Goal: Transaction & Acquisition: Purchase product/service

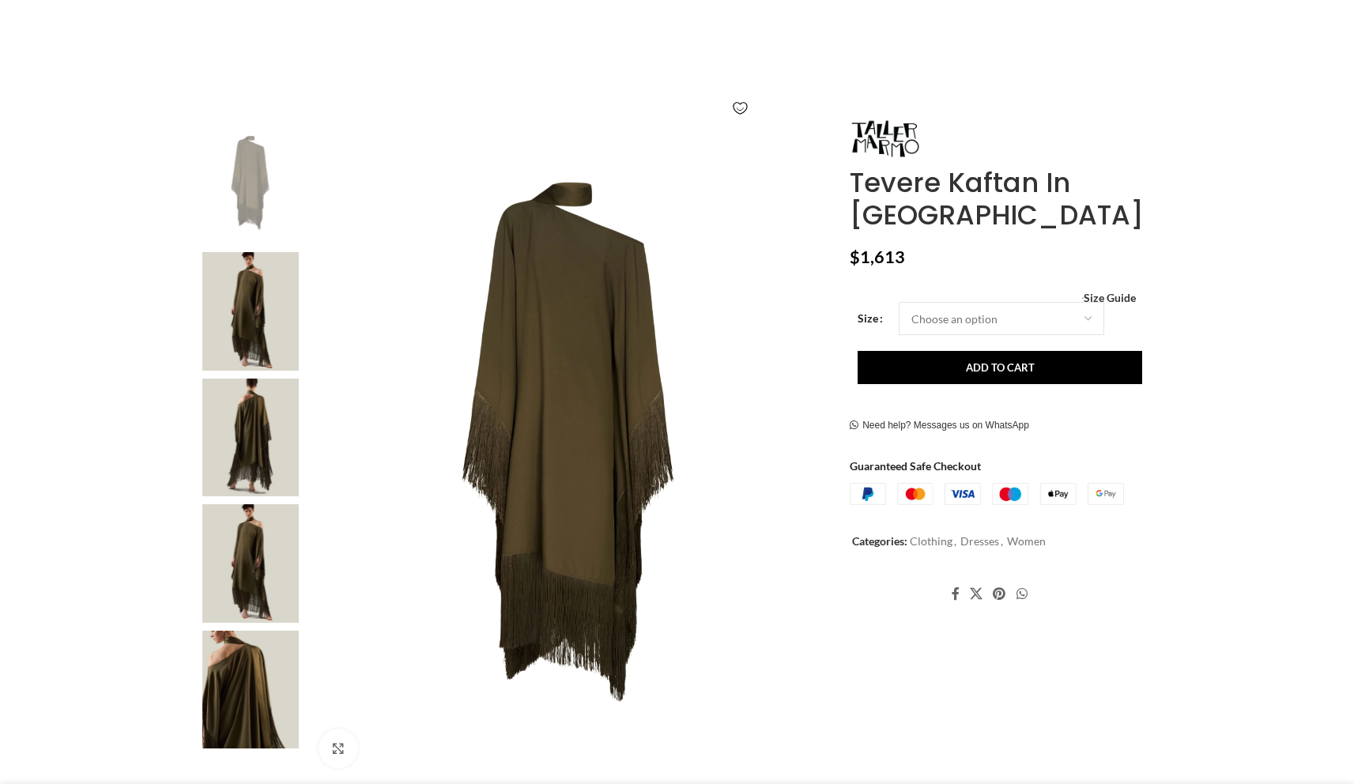
scroll to position [195, 0]
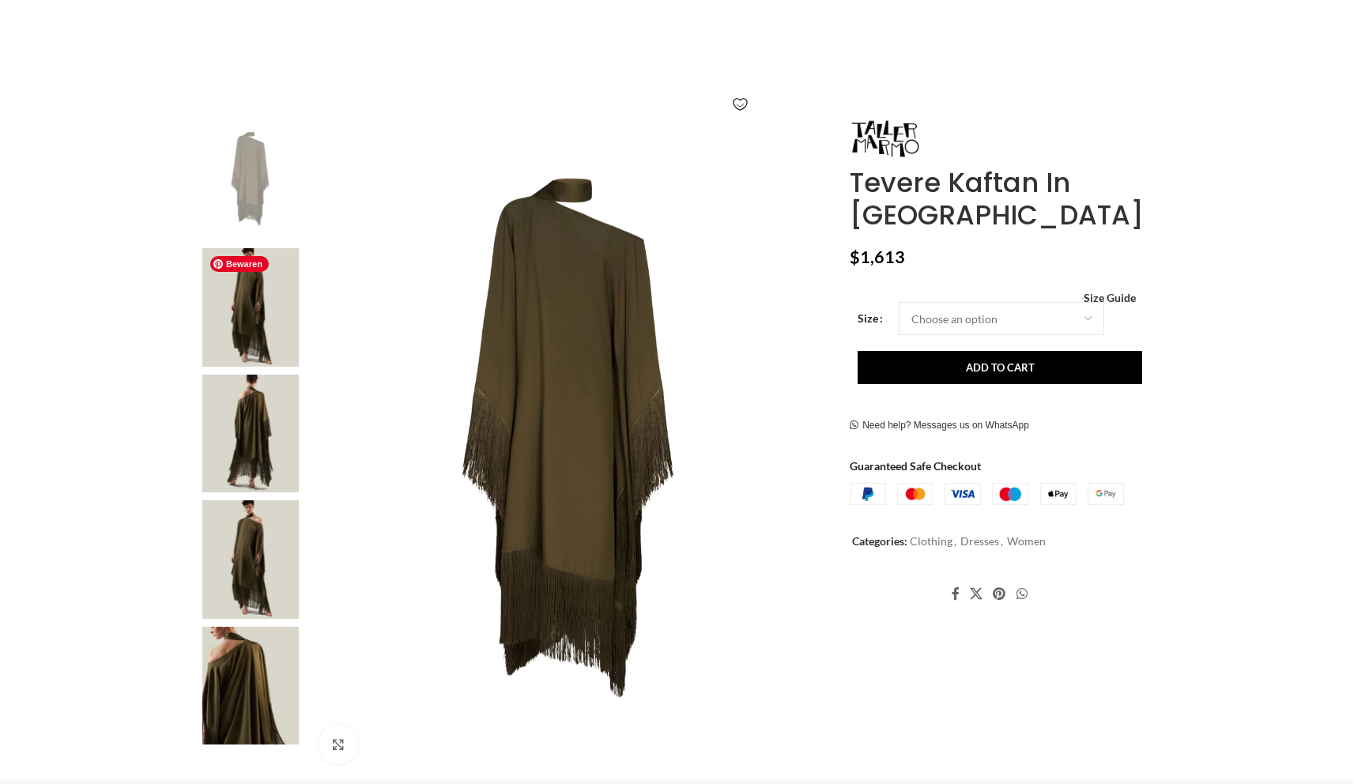
click at [284, 305] on img at bounding box center [250, 307] width 96 height 119
click at [289, 340] on img at bounding box center [250, 307] width 96 height 119
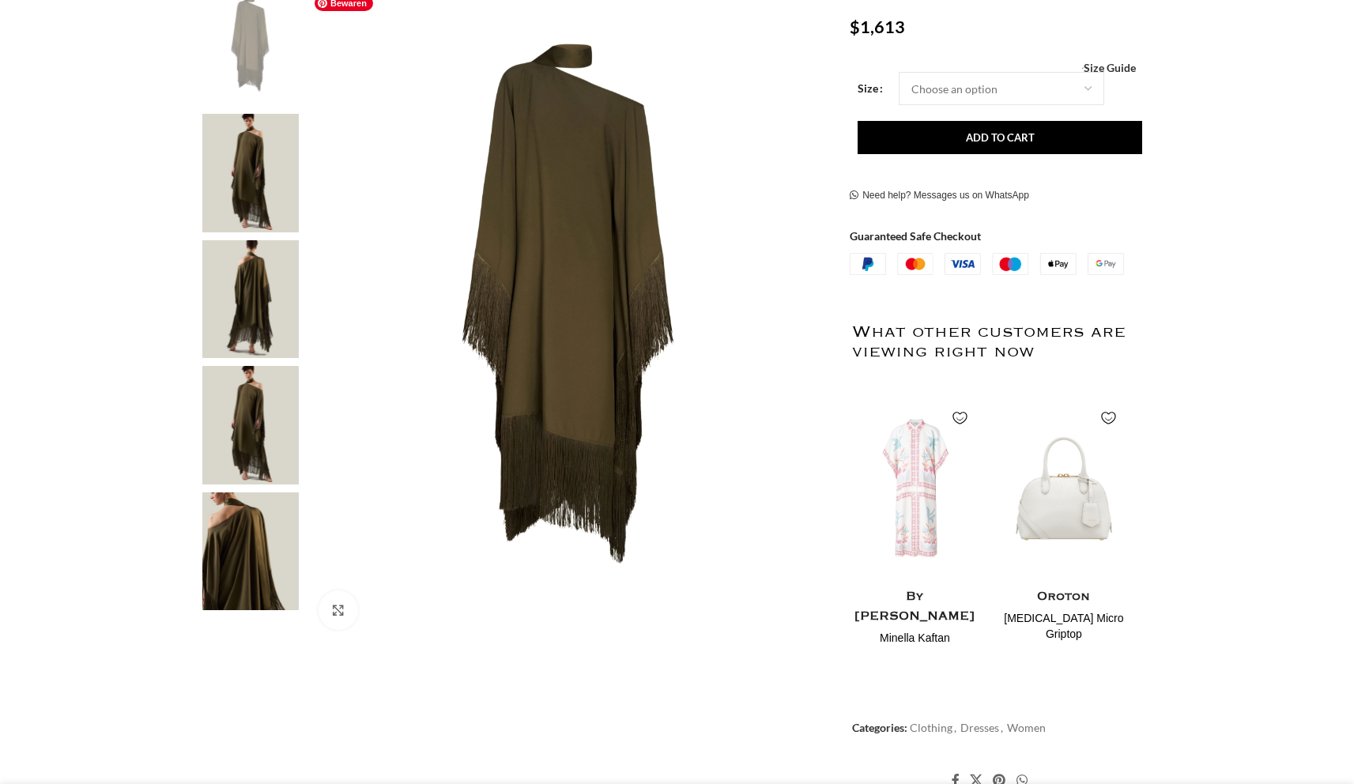
scroll to position [227, 0]
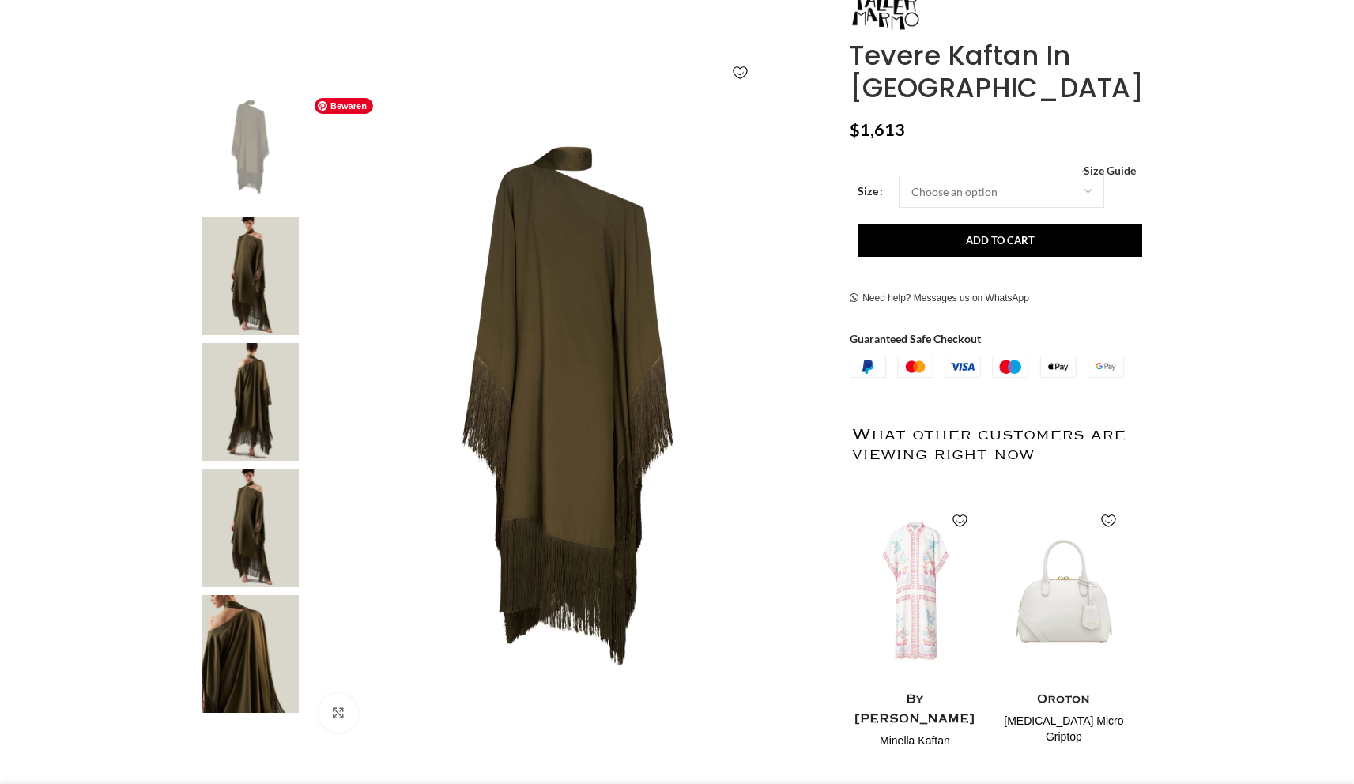
click at [760, 368] on img at bounding box center [569, 417] width 524 height 654
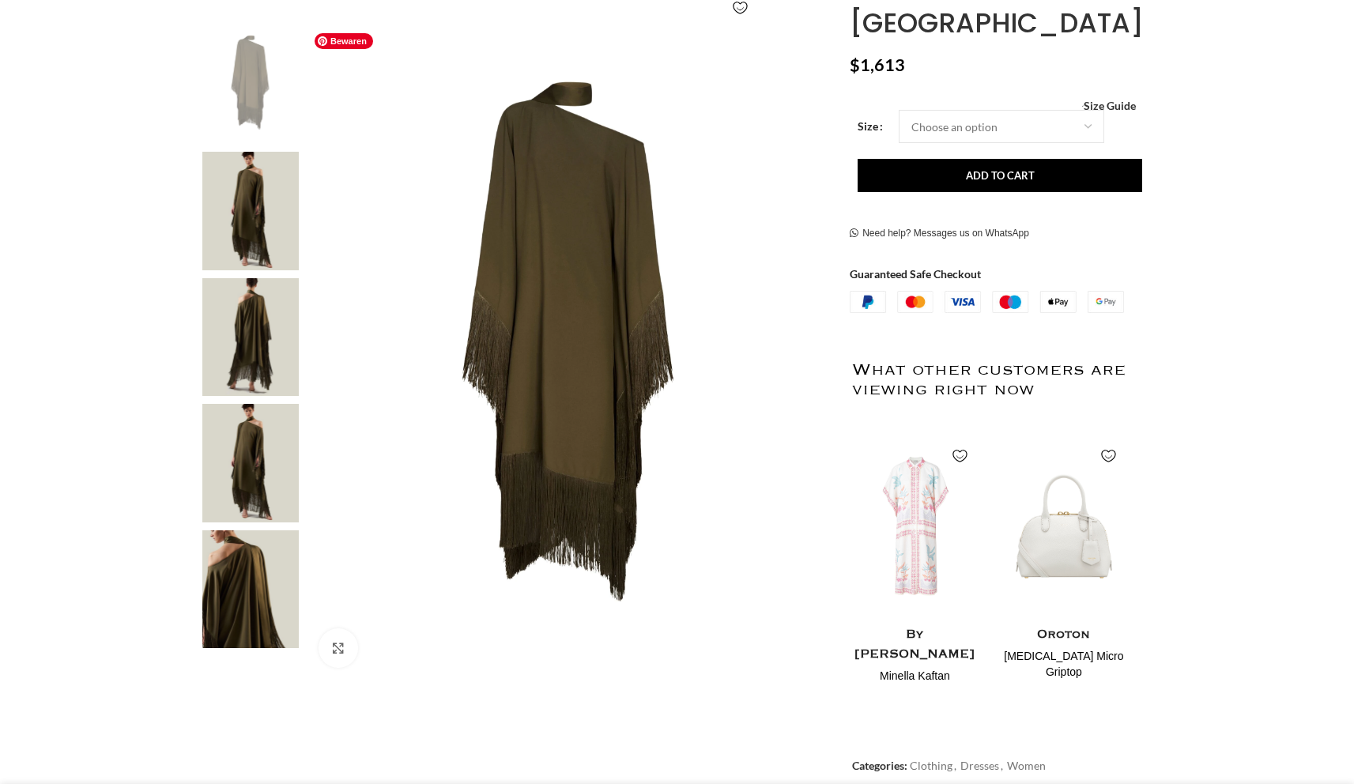
scroll to position [0, 333]
click at [273, 243] on img at bounding box center [250, 211] width 96 height 119
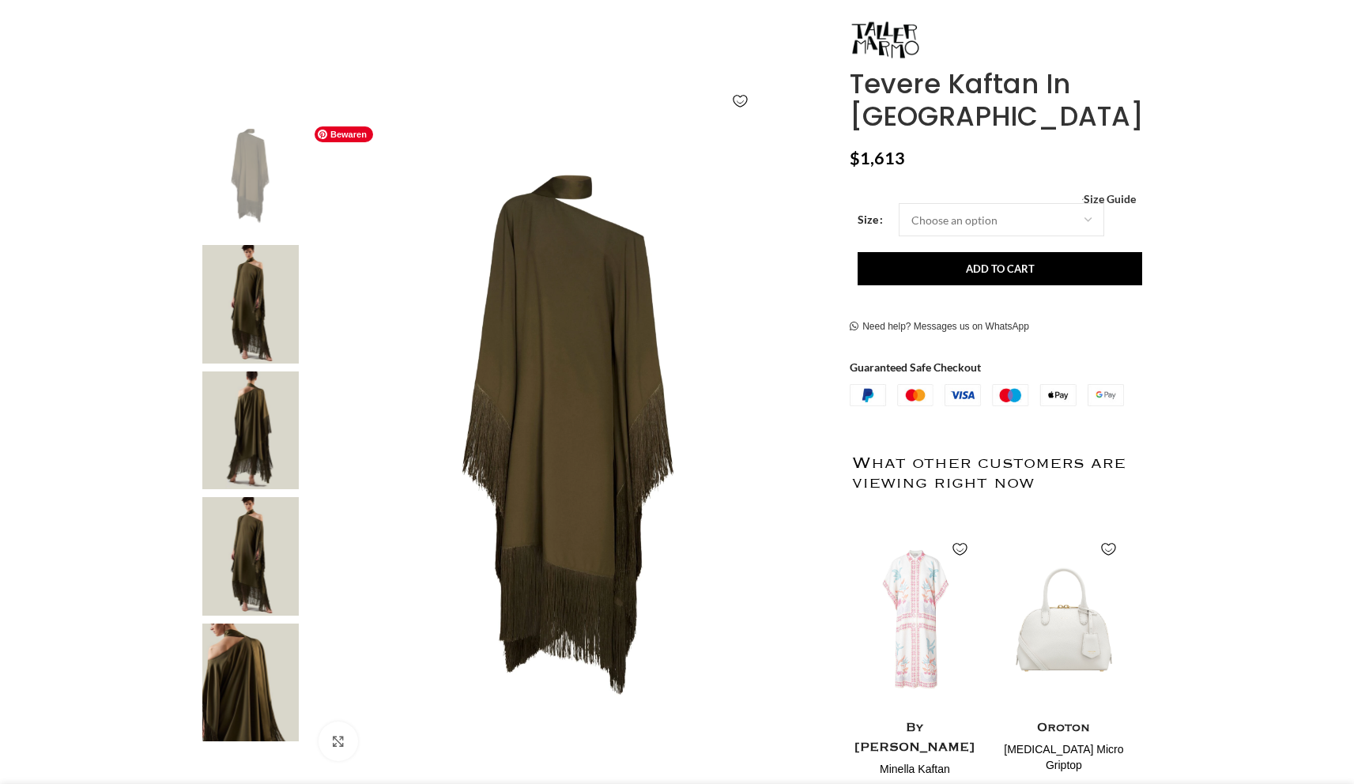
scroll to position [195, 0]
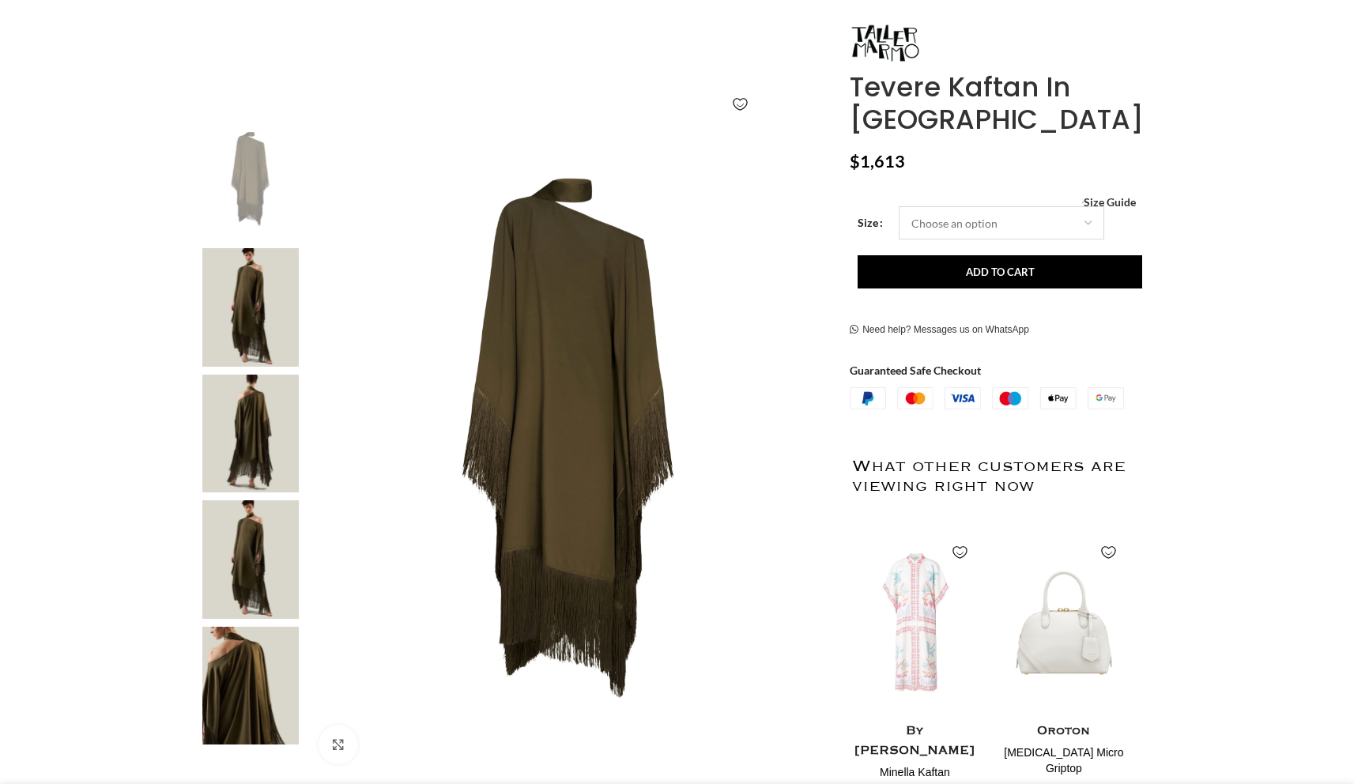
click at [933, 214] on select "Choose an option 6 UK 8 UK 10 [GEOGRAPHIC_DATA] 12 [GEOGRAPHIC_DATA] 14 [GEOGRA…" at bounding box center [1002, 222] width 206 height 33
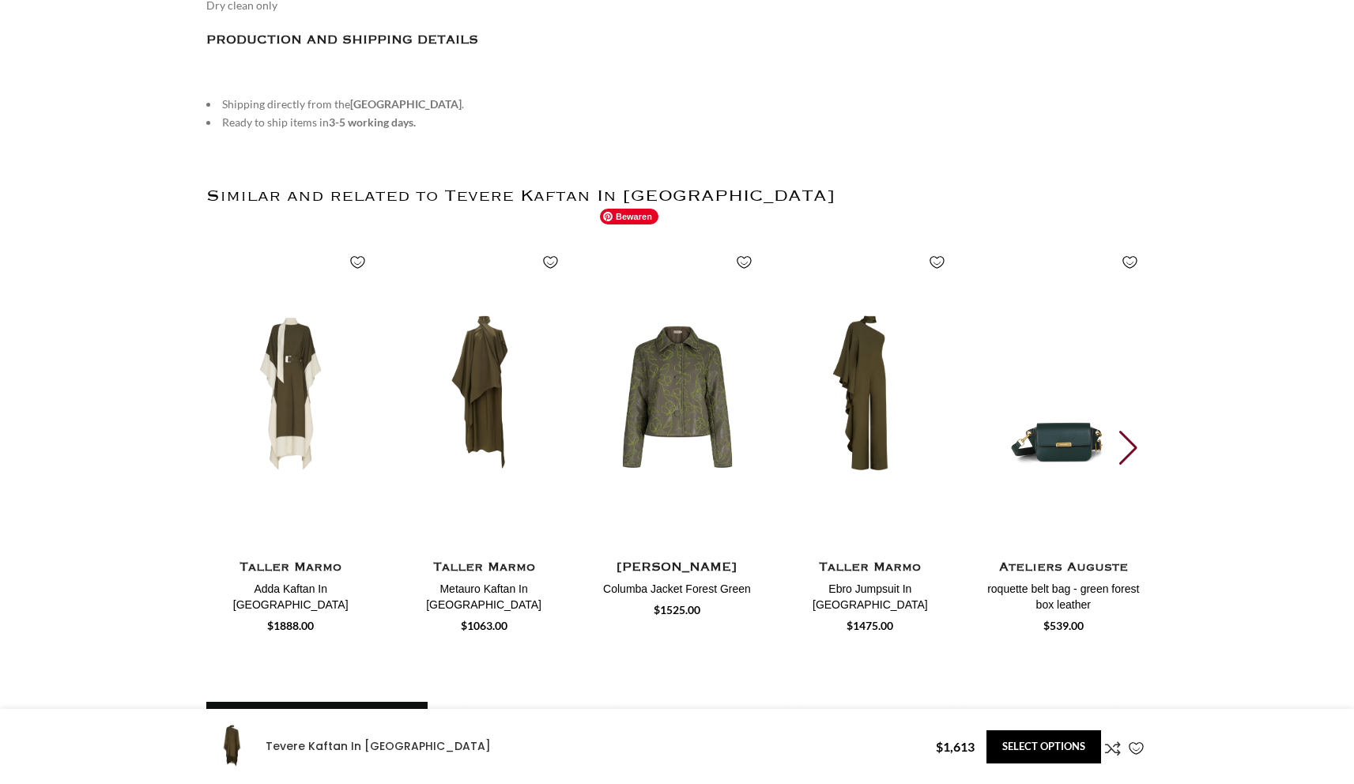
scroll to position [2284, 0]
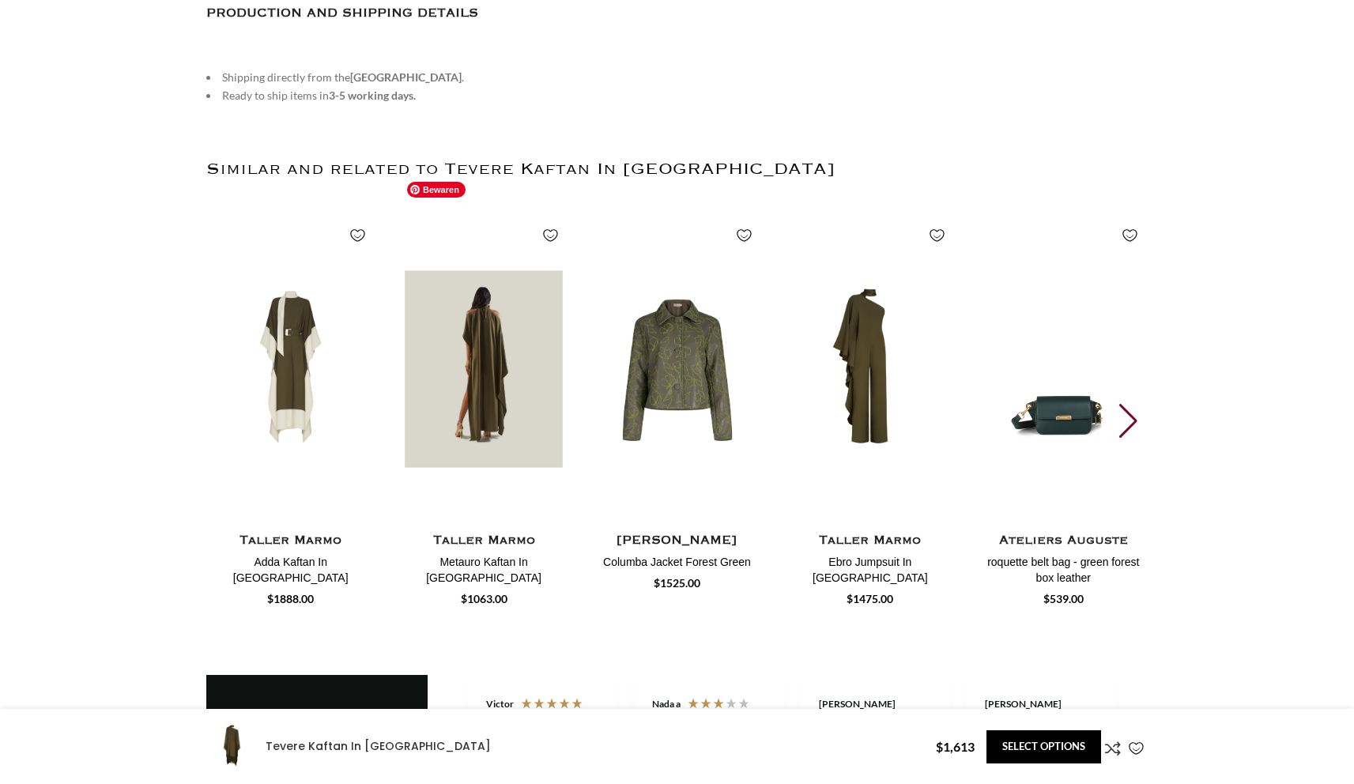
click at [537, 304] on img "2 / 30" at bounding box center [484, 369] width 175 height 326
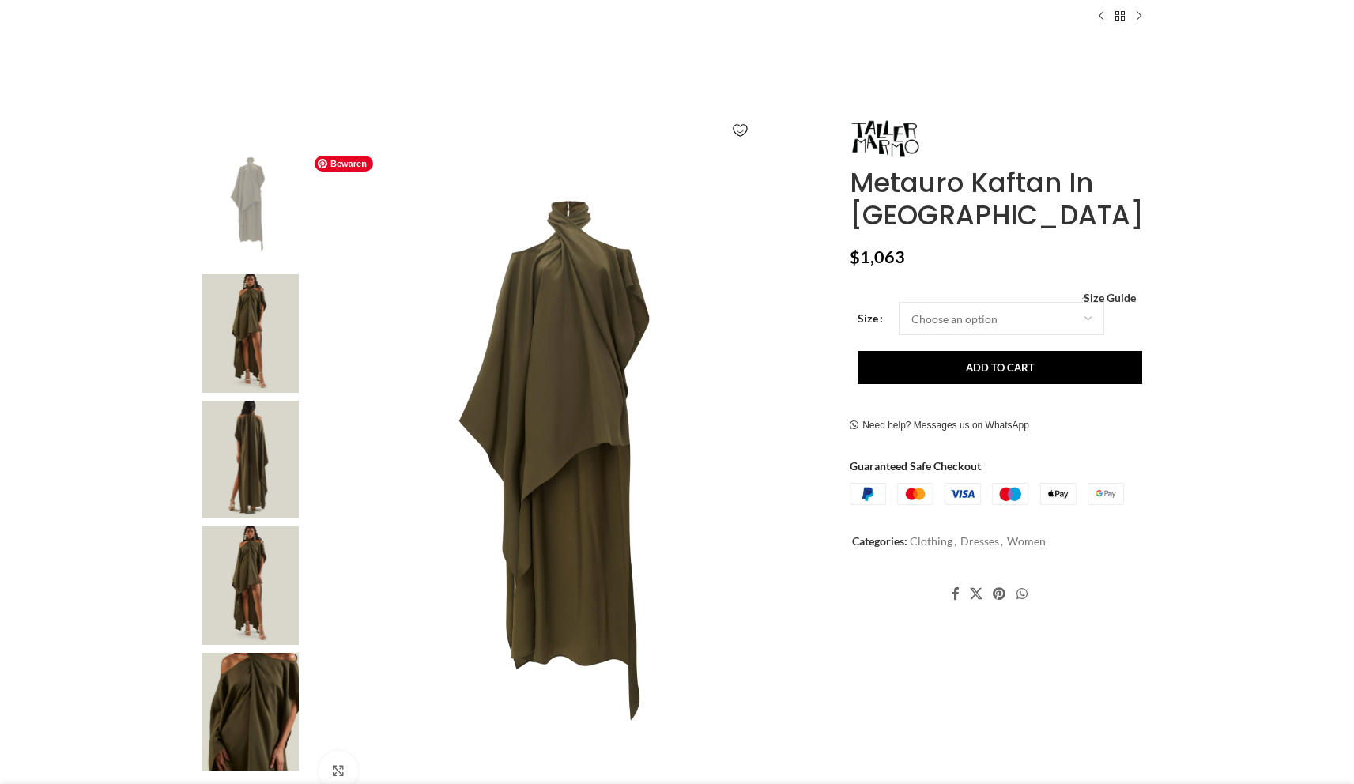
scroll to position [173, 0]
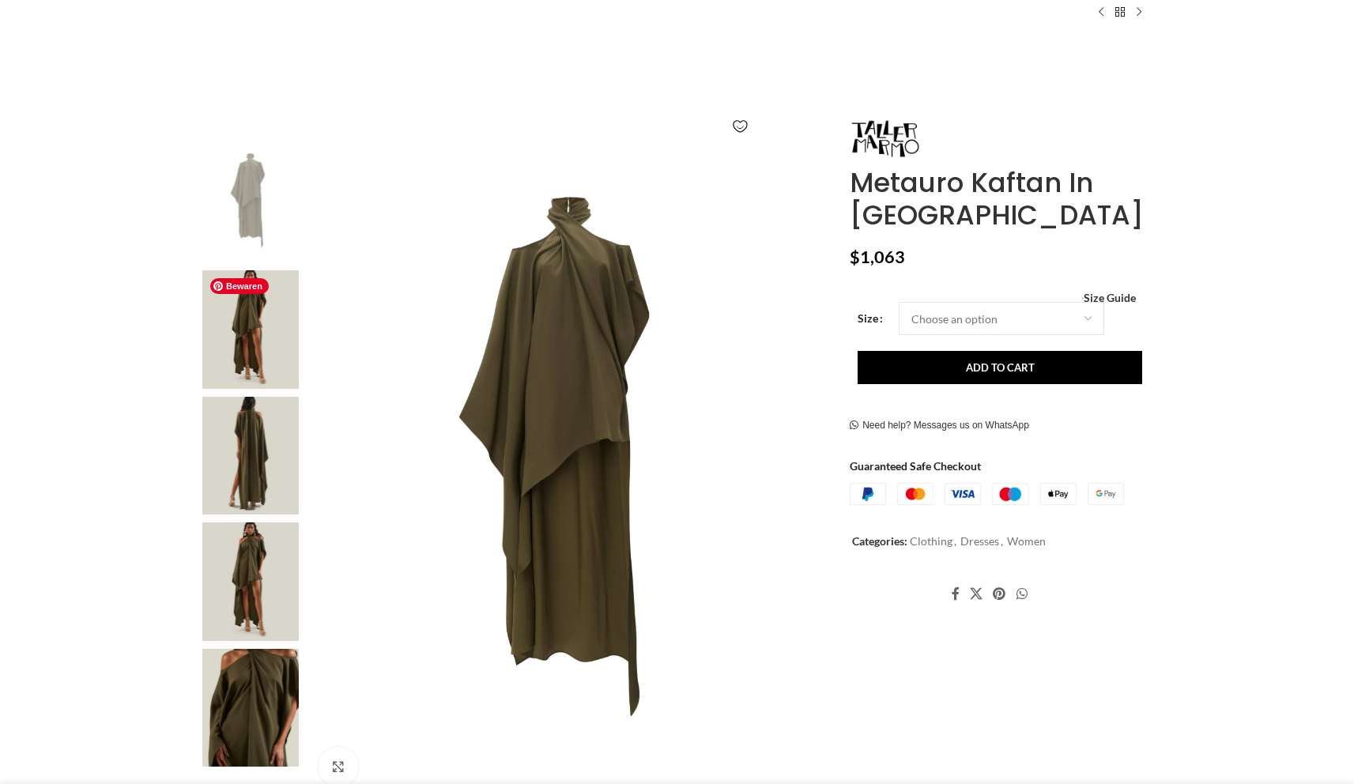
click at [247, 325] on img at bounding box center [250, 329] width 96 height 119
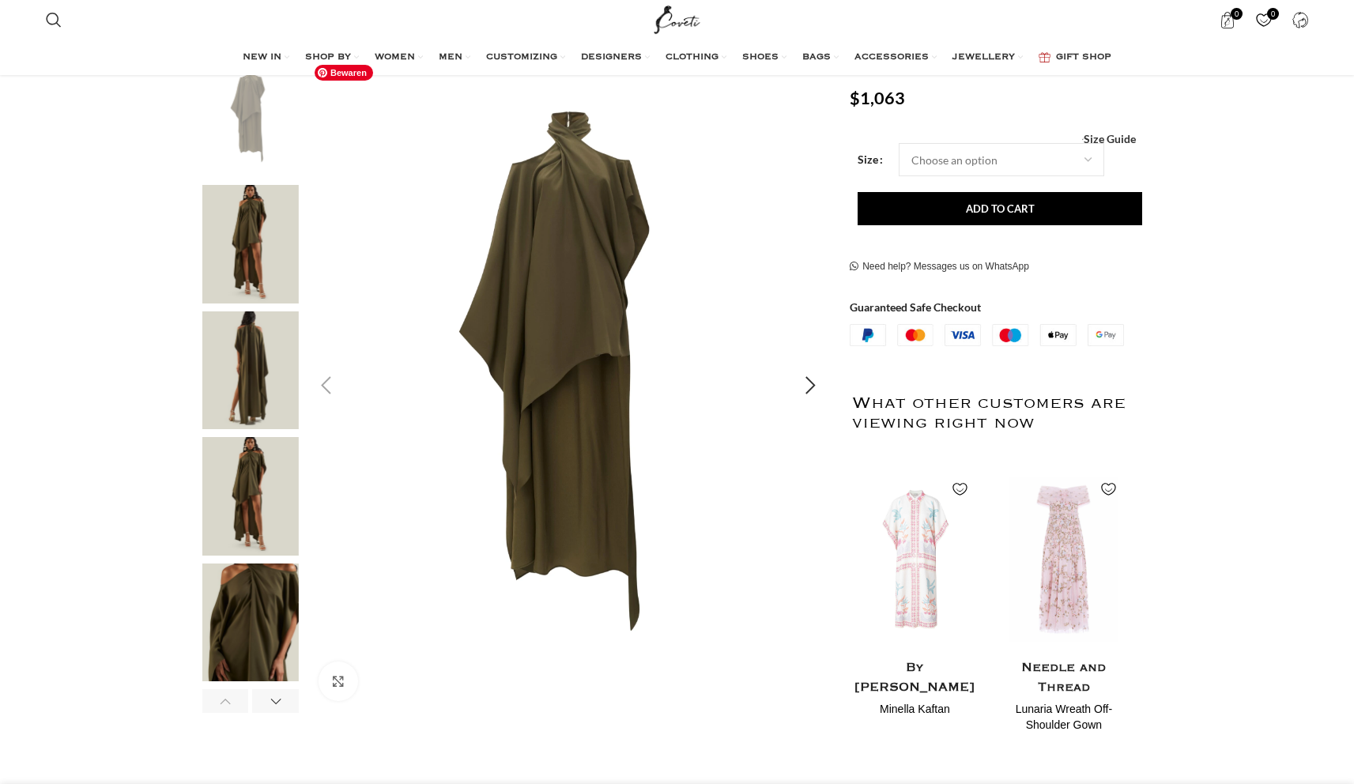
scroll to position [262, 0]
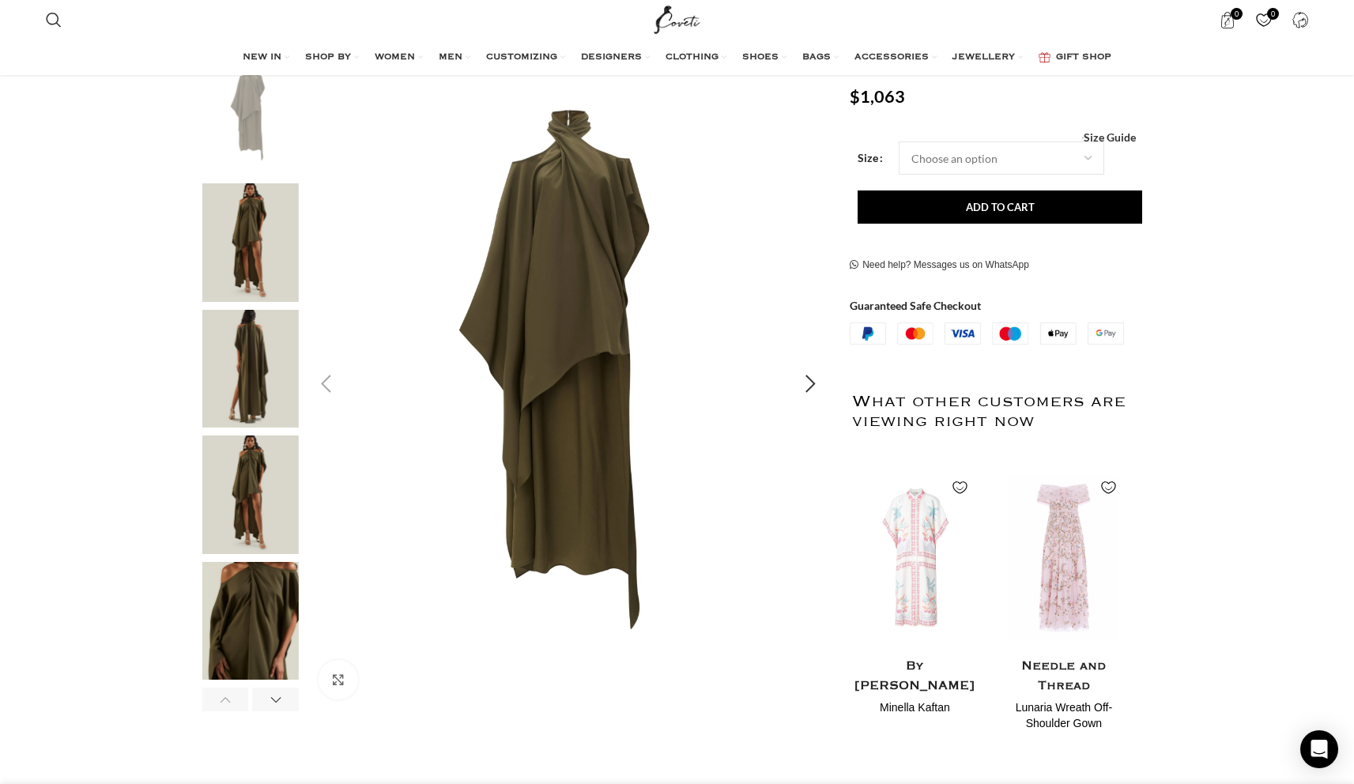
click at [329, 389] on div "Previous slide" at bounding box center [327, 384] width 40 height 40
click at [817, 384] on div "Next slide" at bounding box center [810, 384] width 40 height 40
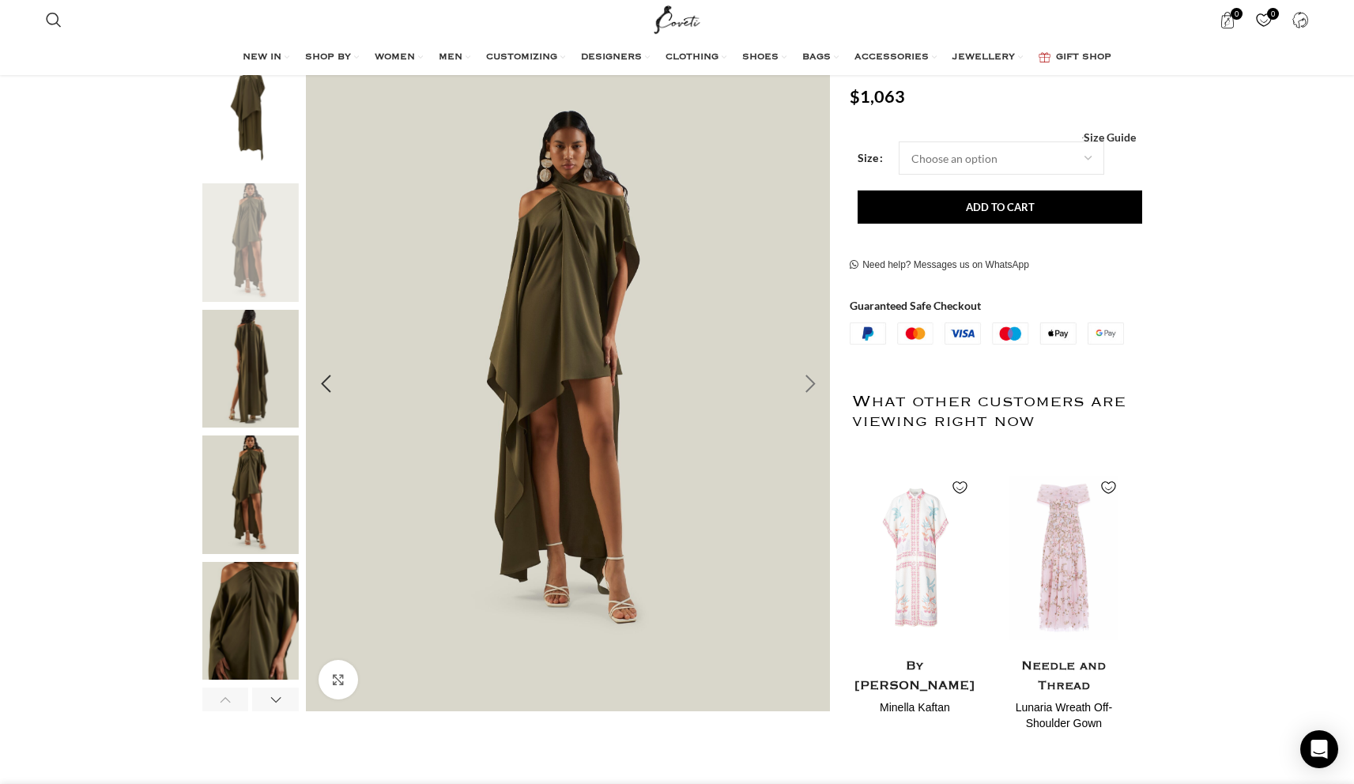
scroll to position [0, 166]
click at [816, 384] on div "Next slide" at bounding box center [810, 384] width 40 height 40
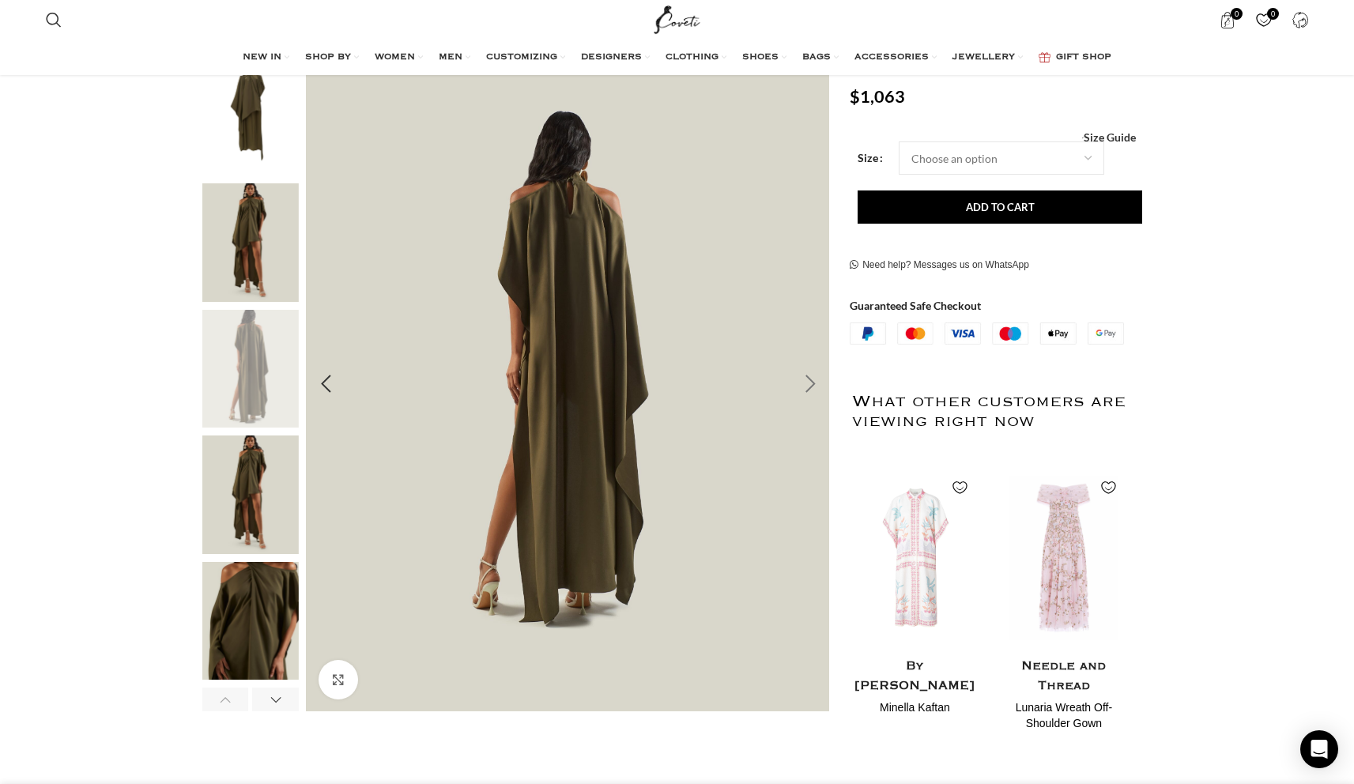
click at [816, 384] on div "Next slide" at bounding box center [810, 384] width 40 height 40
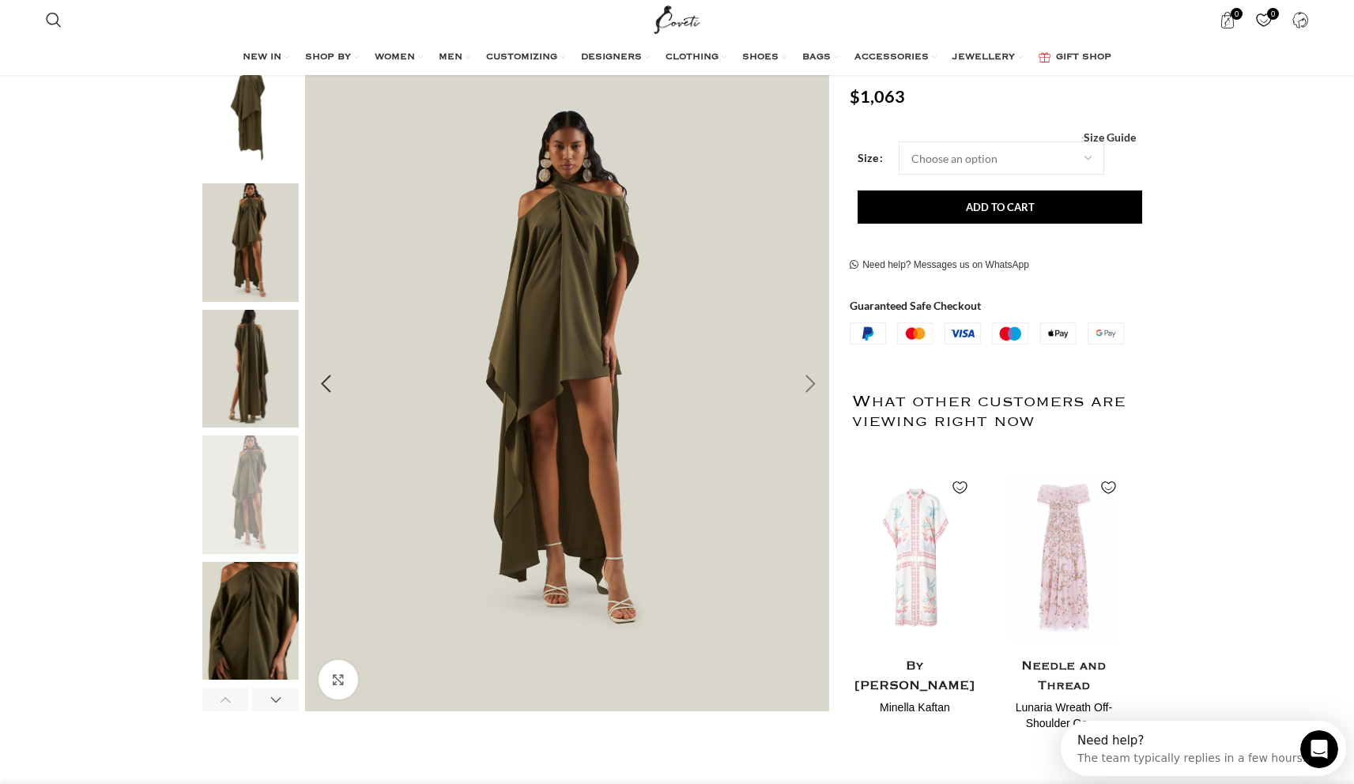
scroll to position [0, 0]
click at [816, 384] on div "Next slide" at bounding box center [810, 384] width 40 height 40
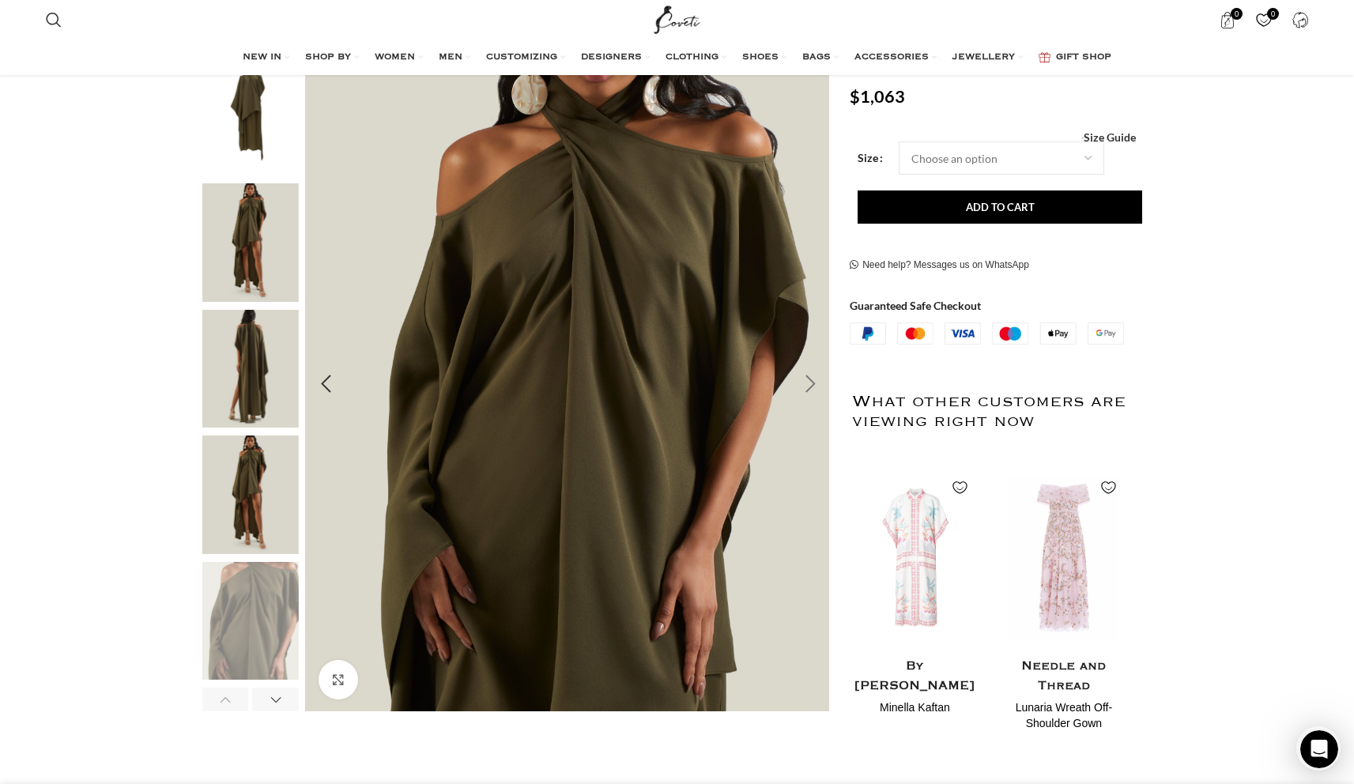
click at [816, 384] on div "Next slide" at bounding box center [810, 384] width 40 height 40
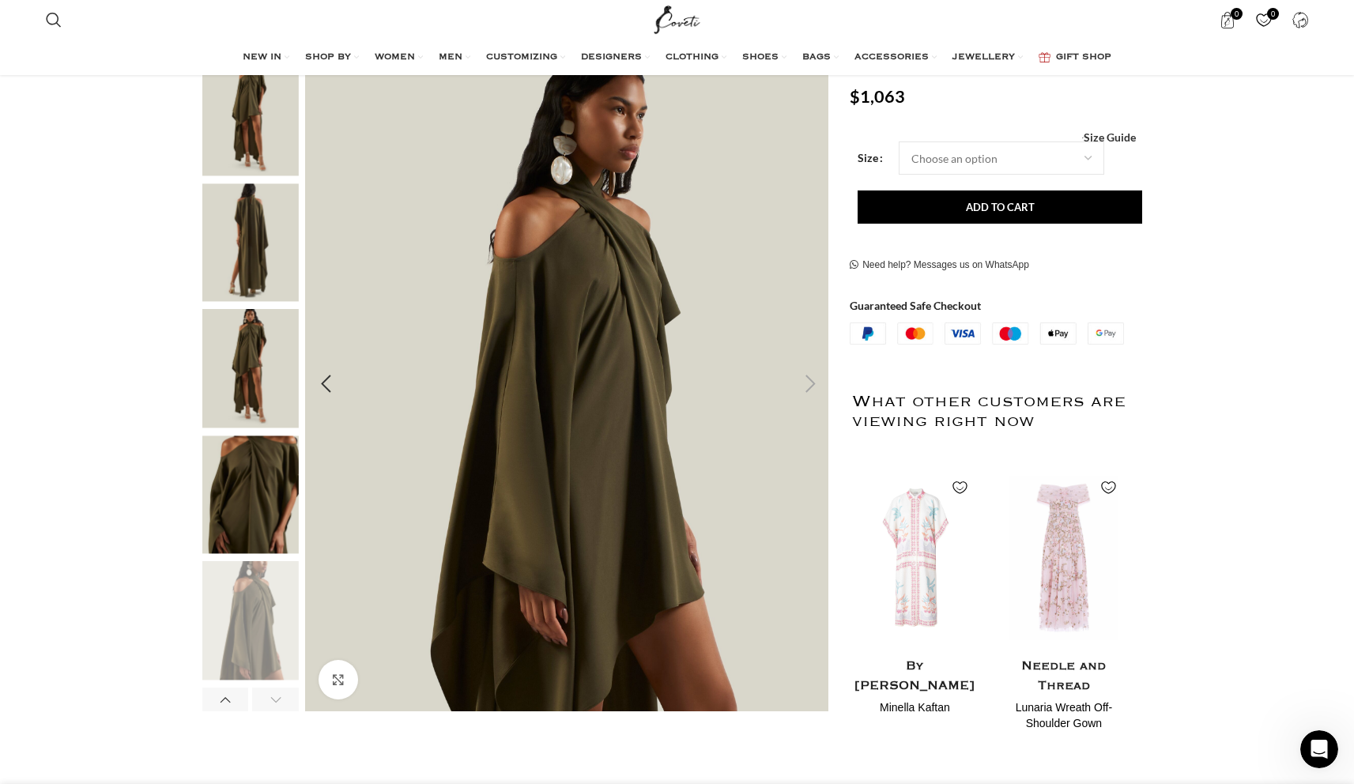
click at [816, 384] on div "Next slide" at bounding box center [810, 384] width 40 height 40
click at [314, 390] on div "Previous slide" at bounding box center [327, 384] width 40 height 40
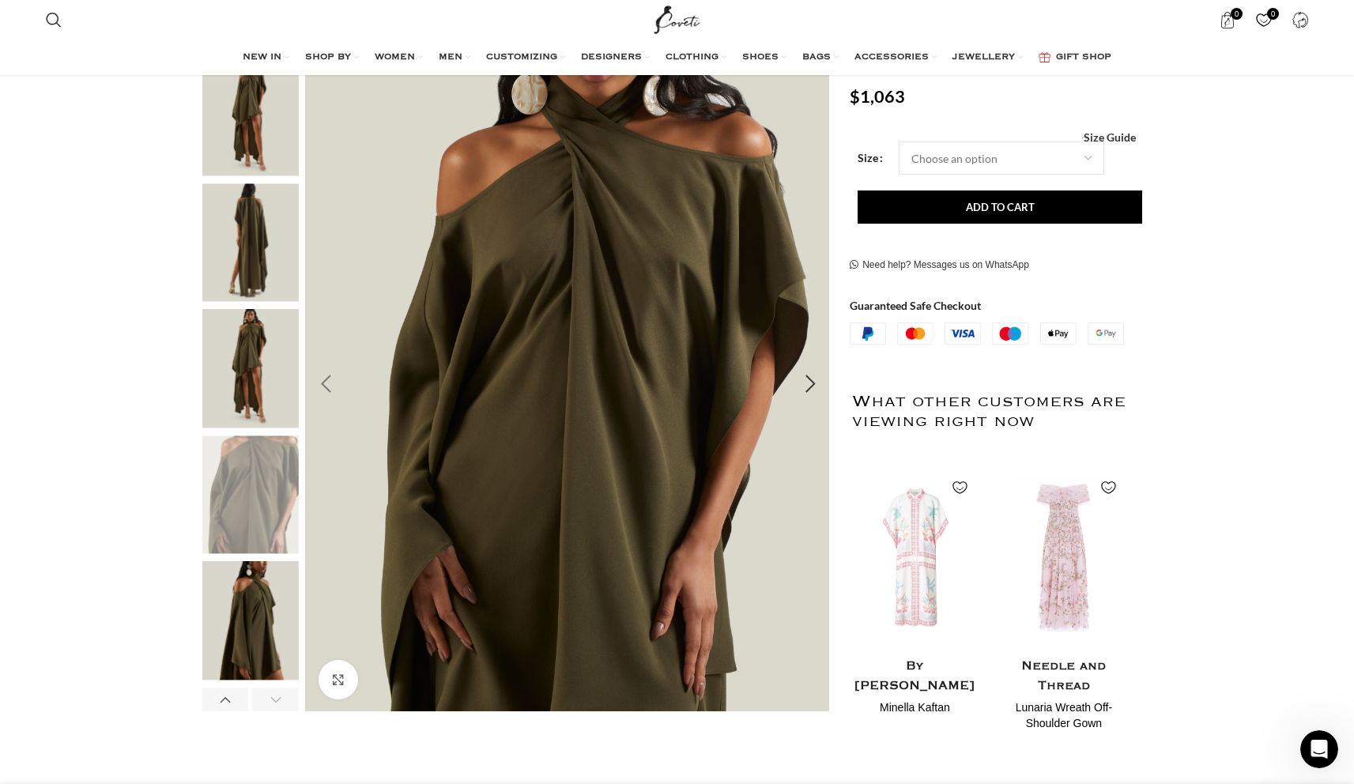
click at [326, 387] on div "Previous slide" at bounding box center [327, 384] width 40 height 40
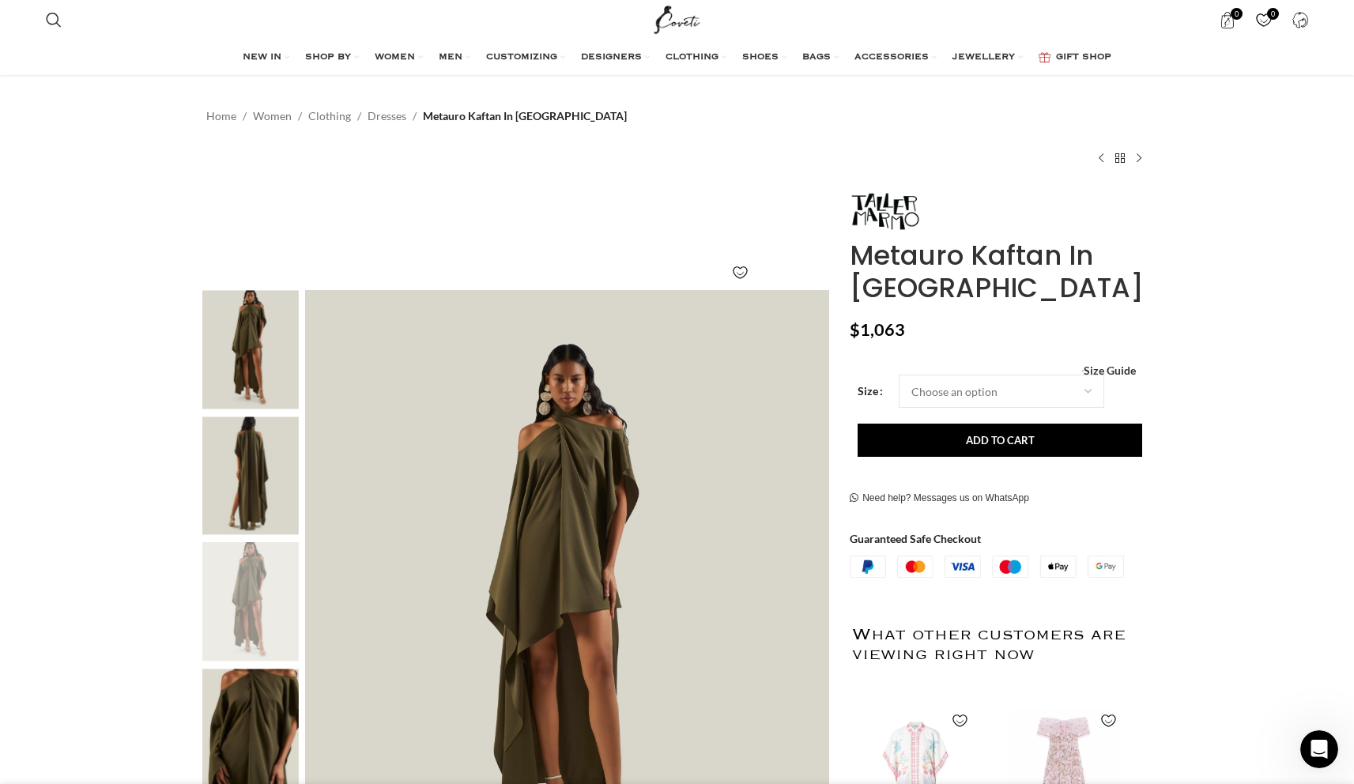
scroll to position [0, 1331]
click at [908, 261] on h1 "Metauro Kaftan In [GEOGRAPHIC_DATA]" at bounding box center [999, 271] width 298 height 65
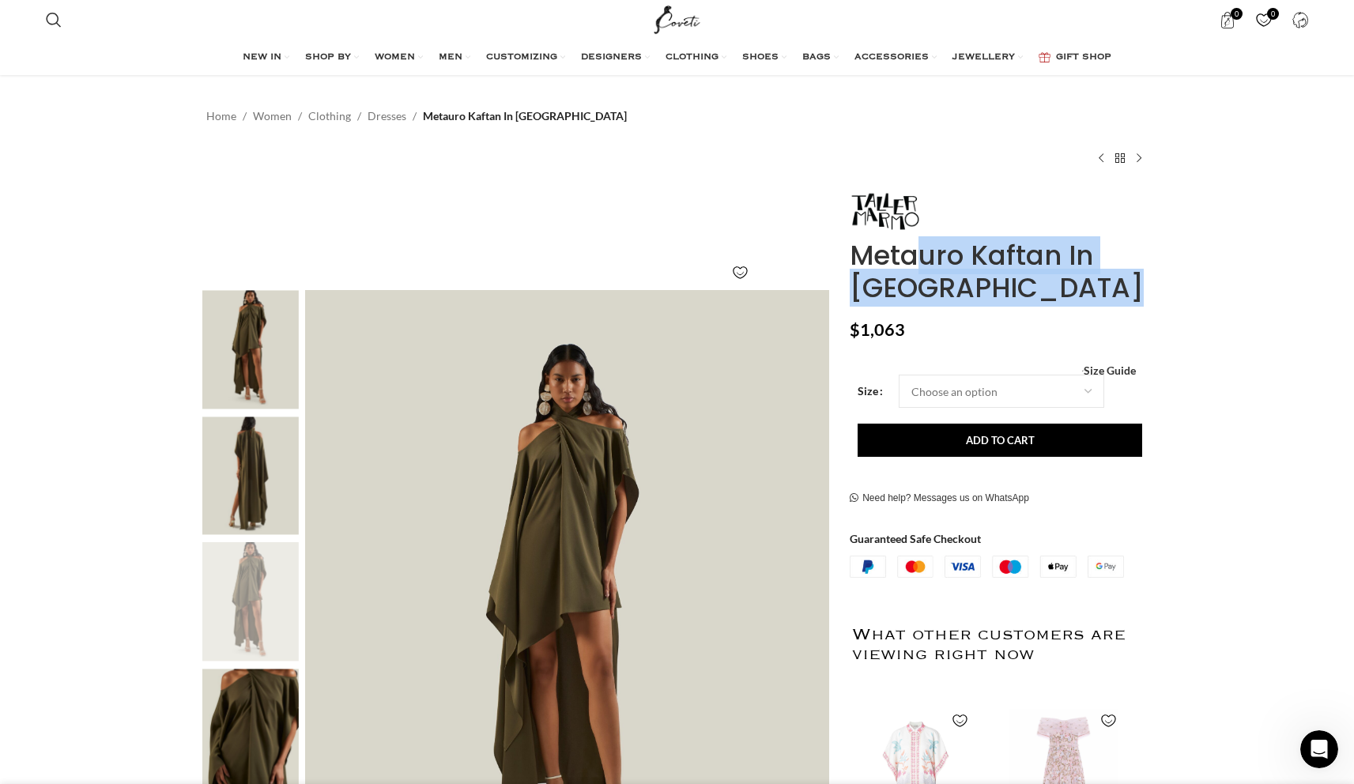
click at [908, 261] on h1 "Metauro Kaftan In [GEOGRAPHIC_DATA]" at bounding box center [999, 271] width 298 height 65
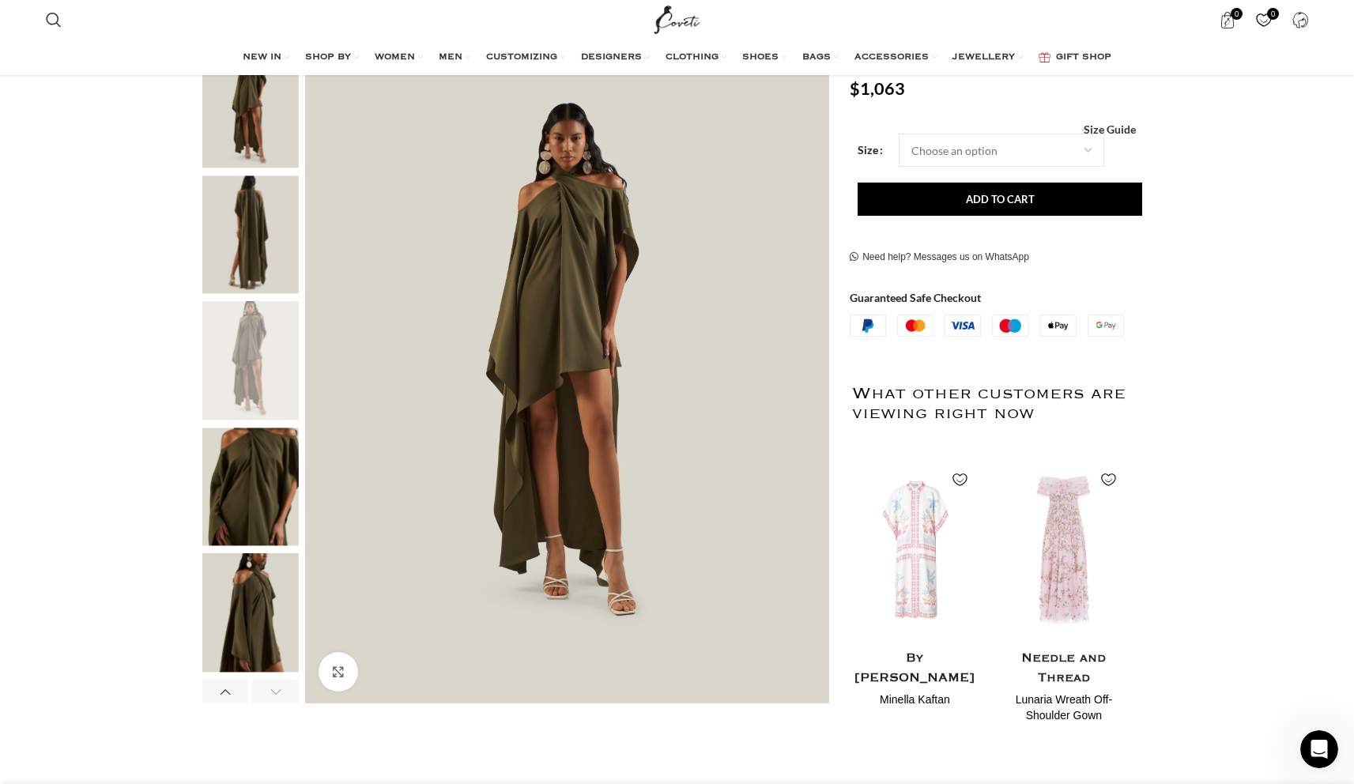
scroll to position [0, 1664]
click at [224, 276] on img "3 / 6" at bounding box center [250, 234] width 96 height 119
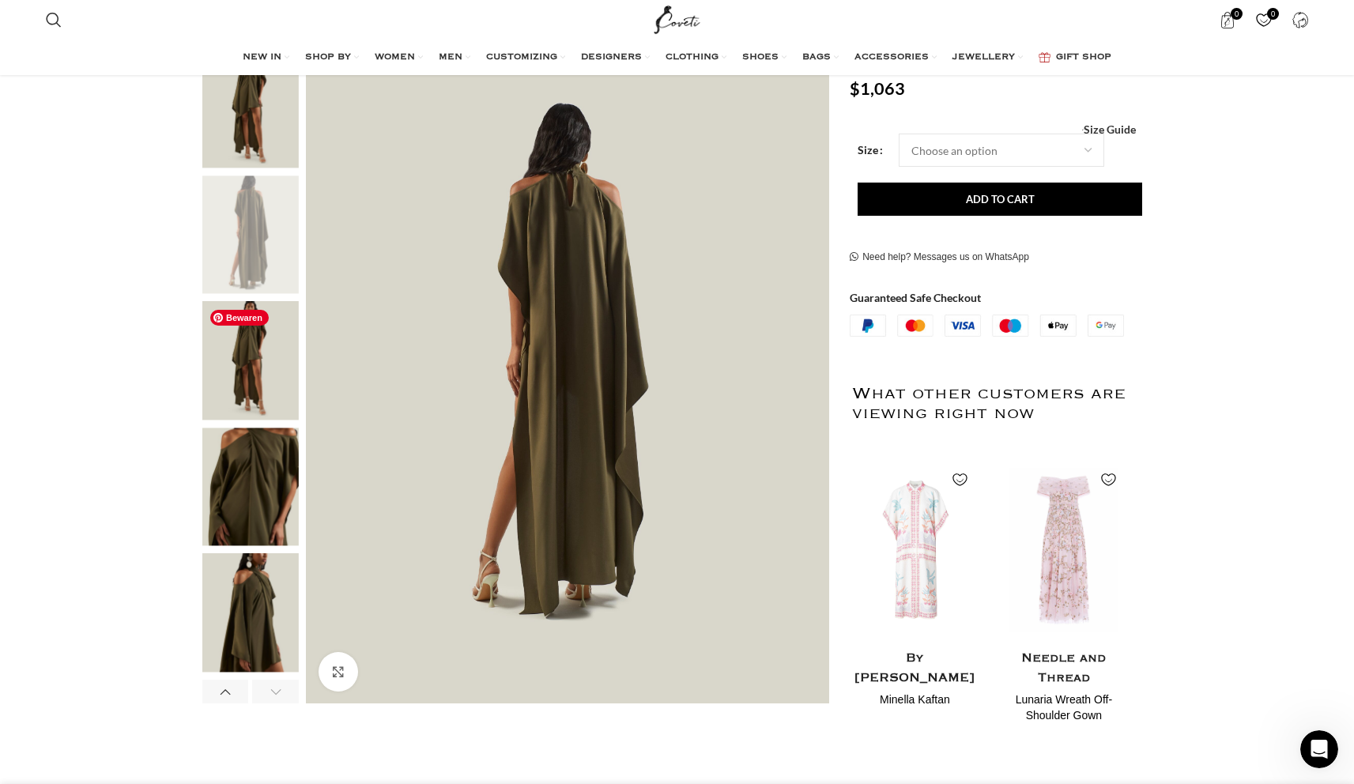
click at [257, 346] on img "4 / 6" at bounding box center [250, 361] width 96 height 119
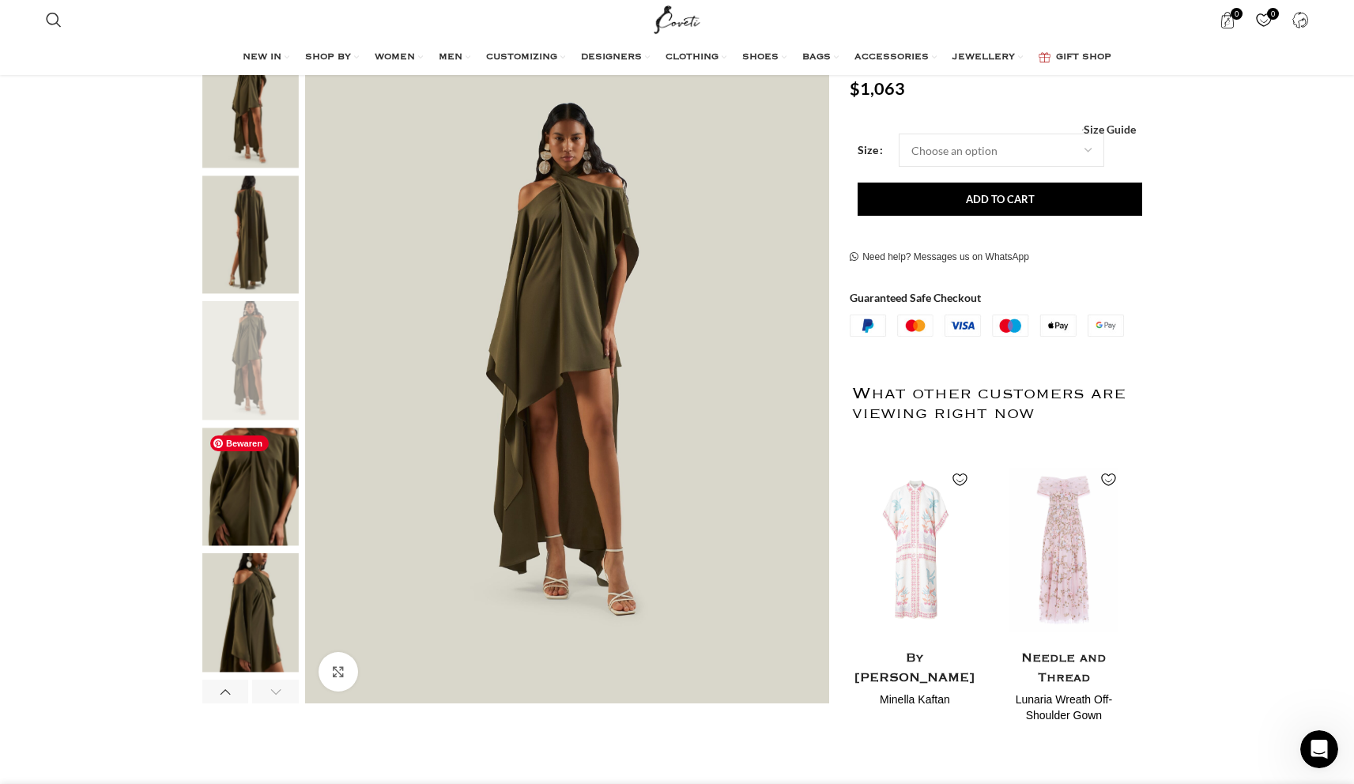
click at [272, 459] on img "5 / 6" at bounding box center [250, 487] width 96 height 119
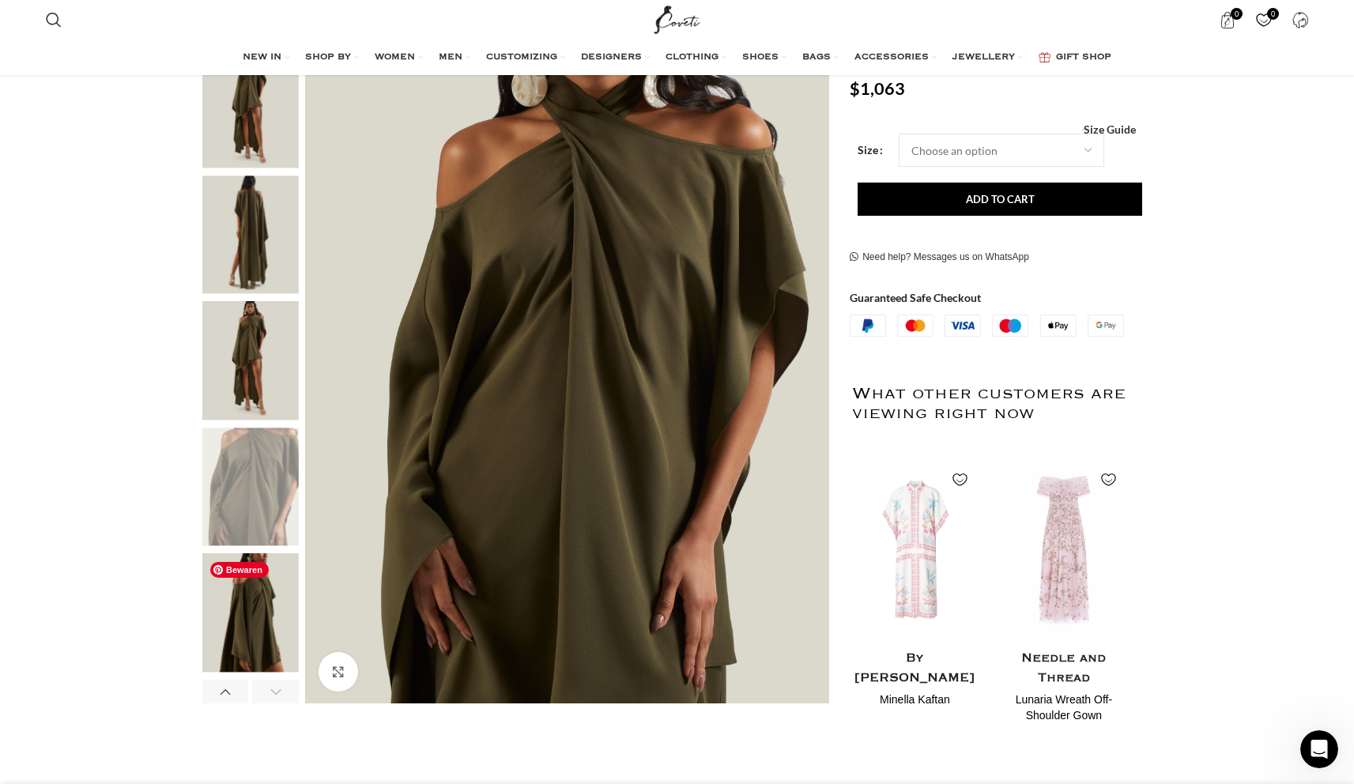
click at [250, 632] on img "6 / 6" at bounding box center [250, 613] width 96 height 119
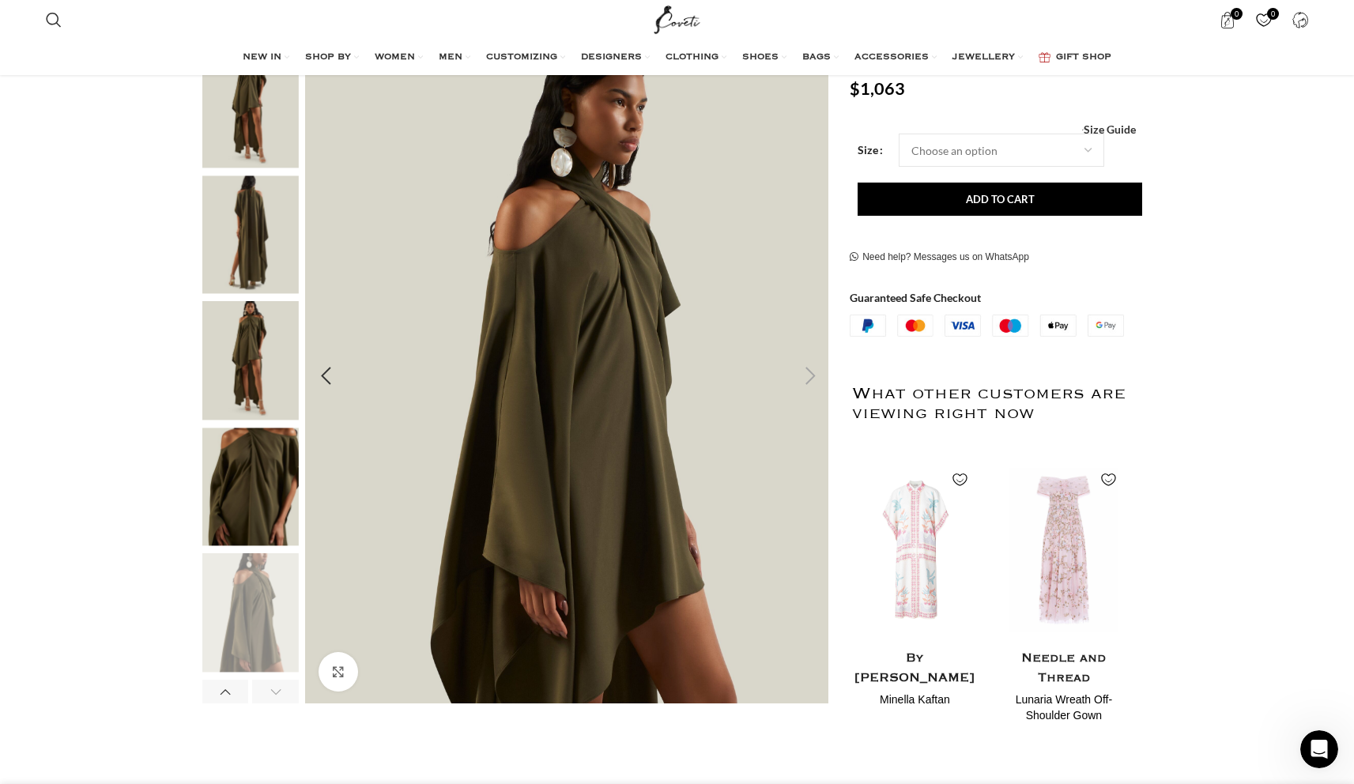
scroll to position [0, 1830]
click at [810, 376] on div "Next slide" at bounding box center [810, 376] width 40 height 40
click at [251, 128] on img "2 / 6" at bounding box center [250, 108] width 96 height 119
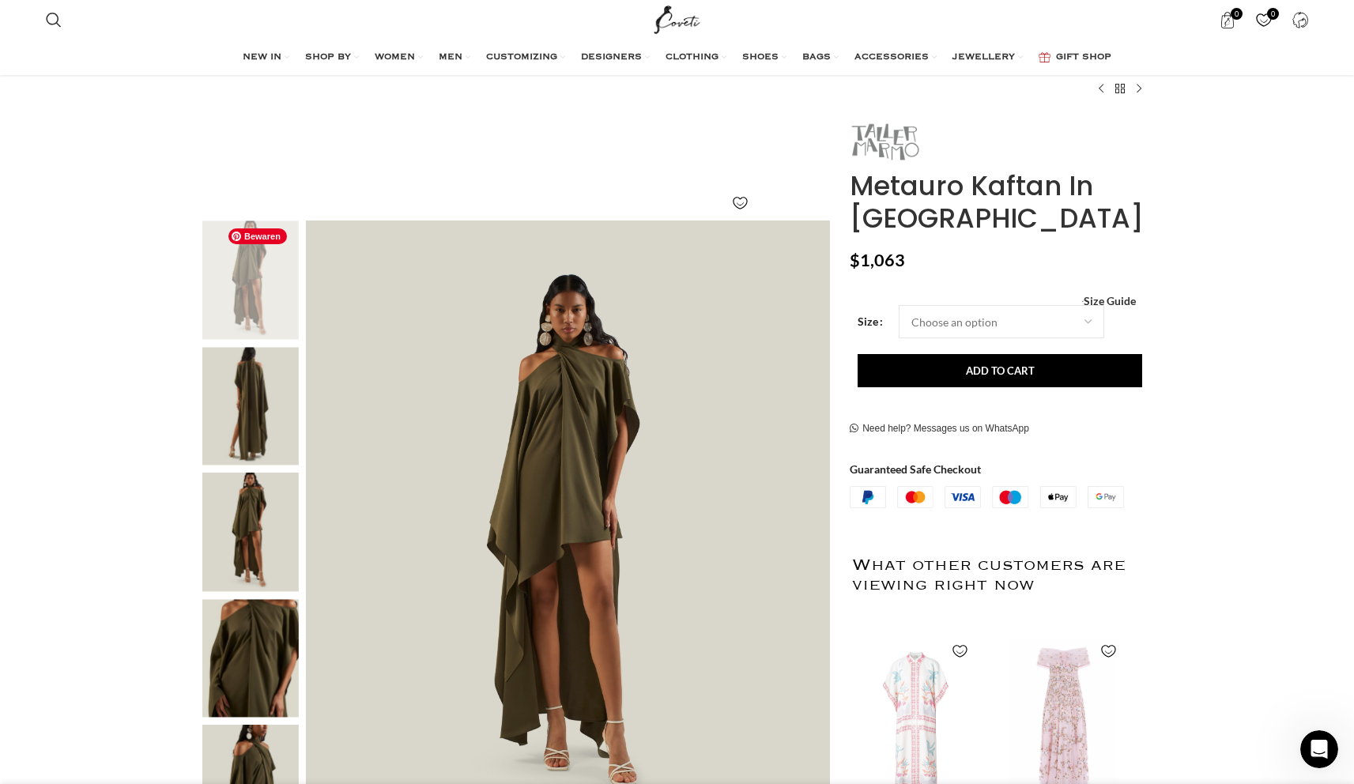
scroll to position [0, 0]
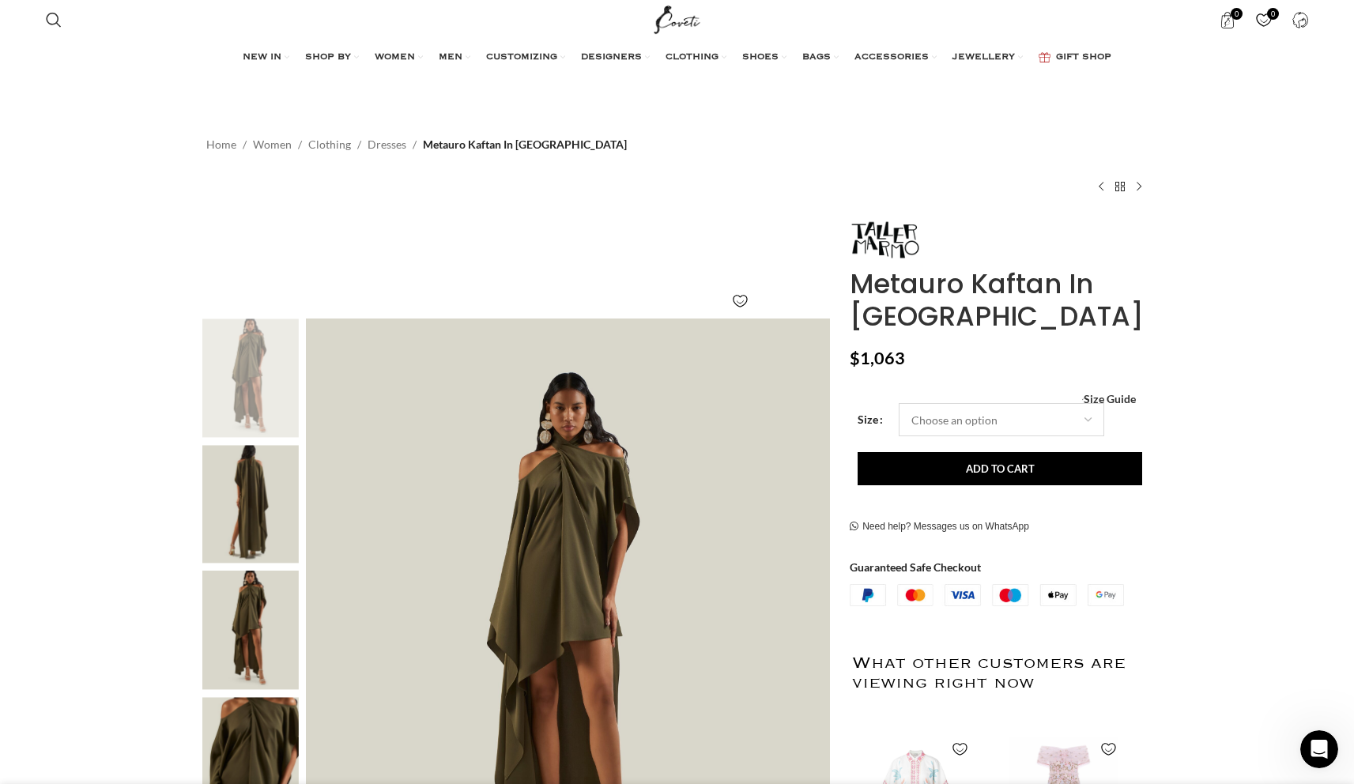
click at [992, 412] on select "Choose an option 6 UK 8 UK 10 [GEOGRAPHIC_DATA] 12 [GEOGRAPHIC_DATA] 14 [GEOGRA…" at bounding box center [1002, 419] width 206 height 33
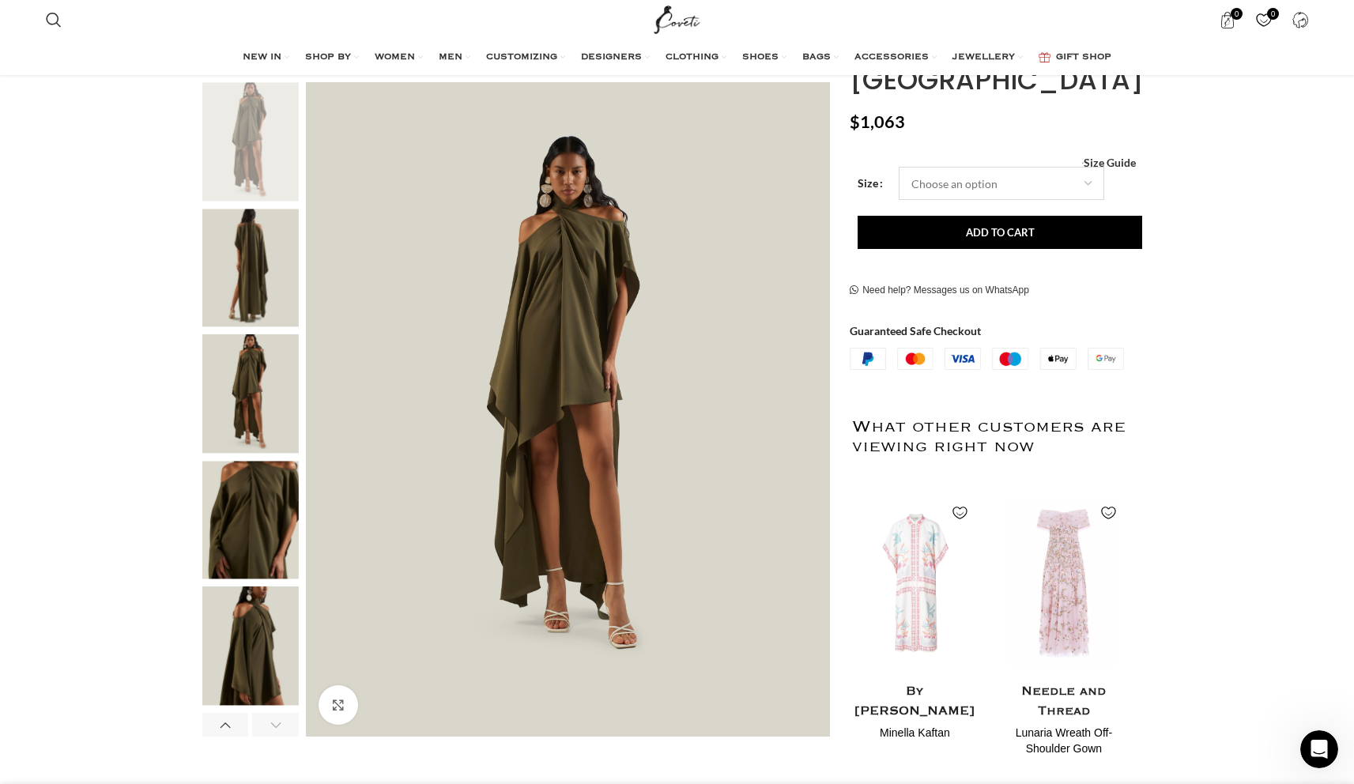
scroll to position [169, 0]
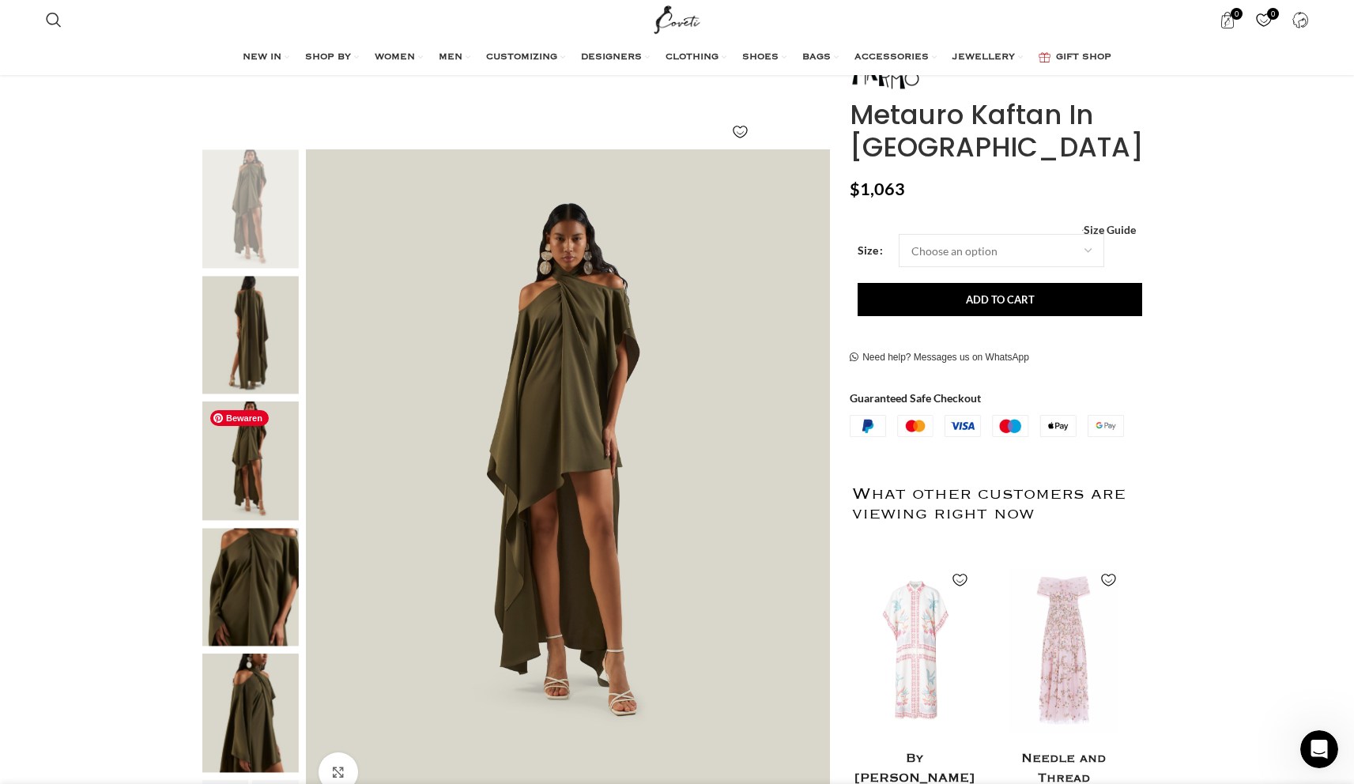
click at [285, 464] on img "4 / 6" at bounding box center [250, 461] width 96 height 119
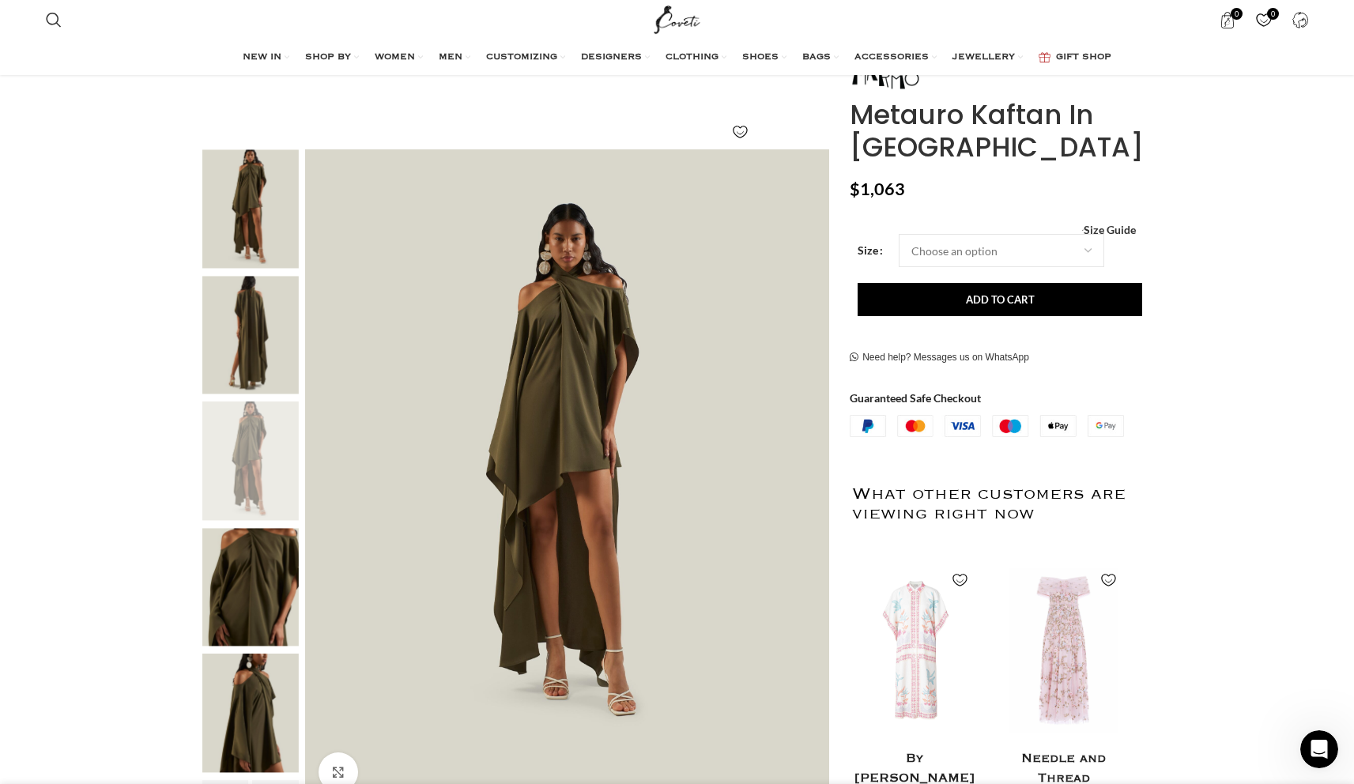
scroll to position [0, 333]
click at [812, 479] on div "Next slide" at bounding box center [810, 477] width 40 height 40
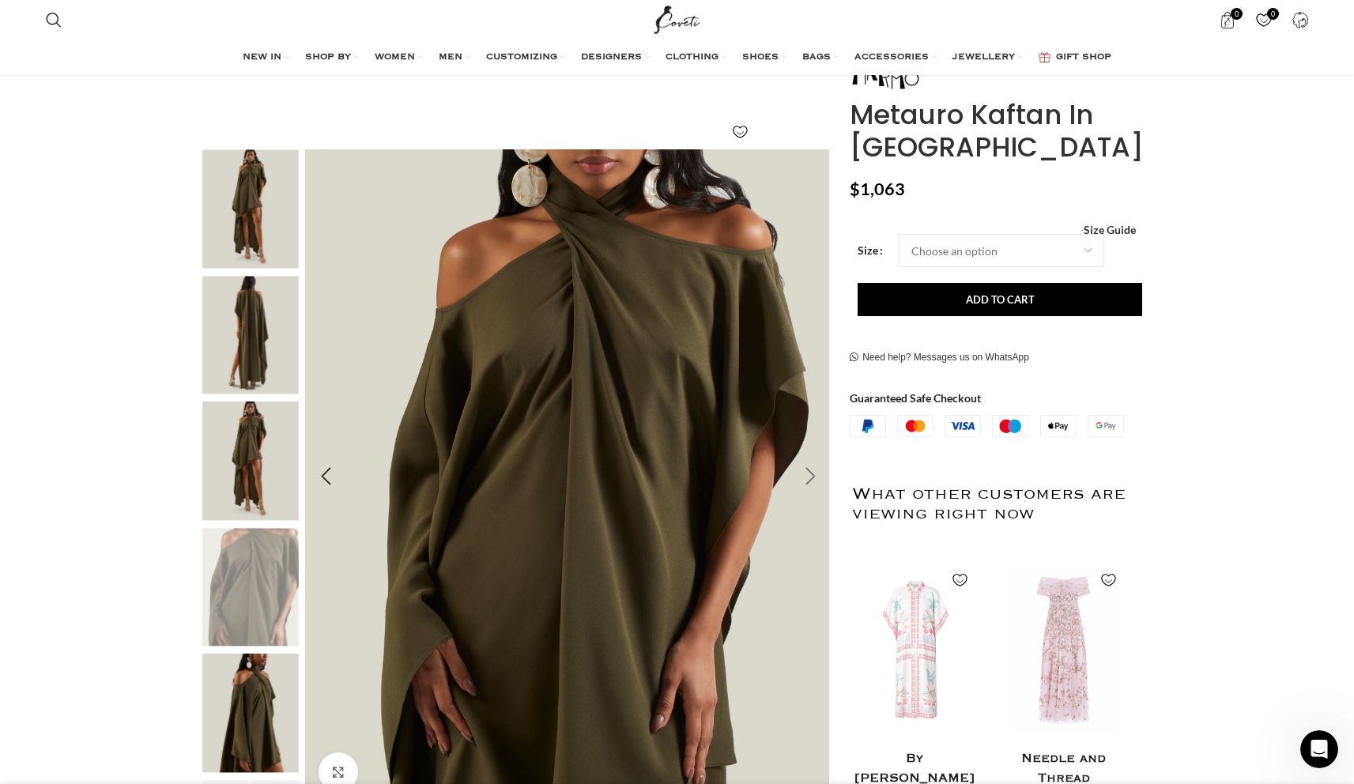
click at [812, 479] on div "Next slide" at bounding box center [810, 477] width 40 height 40
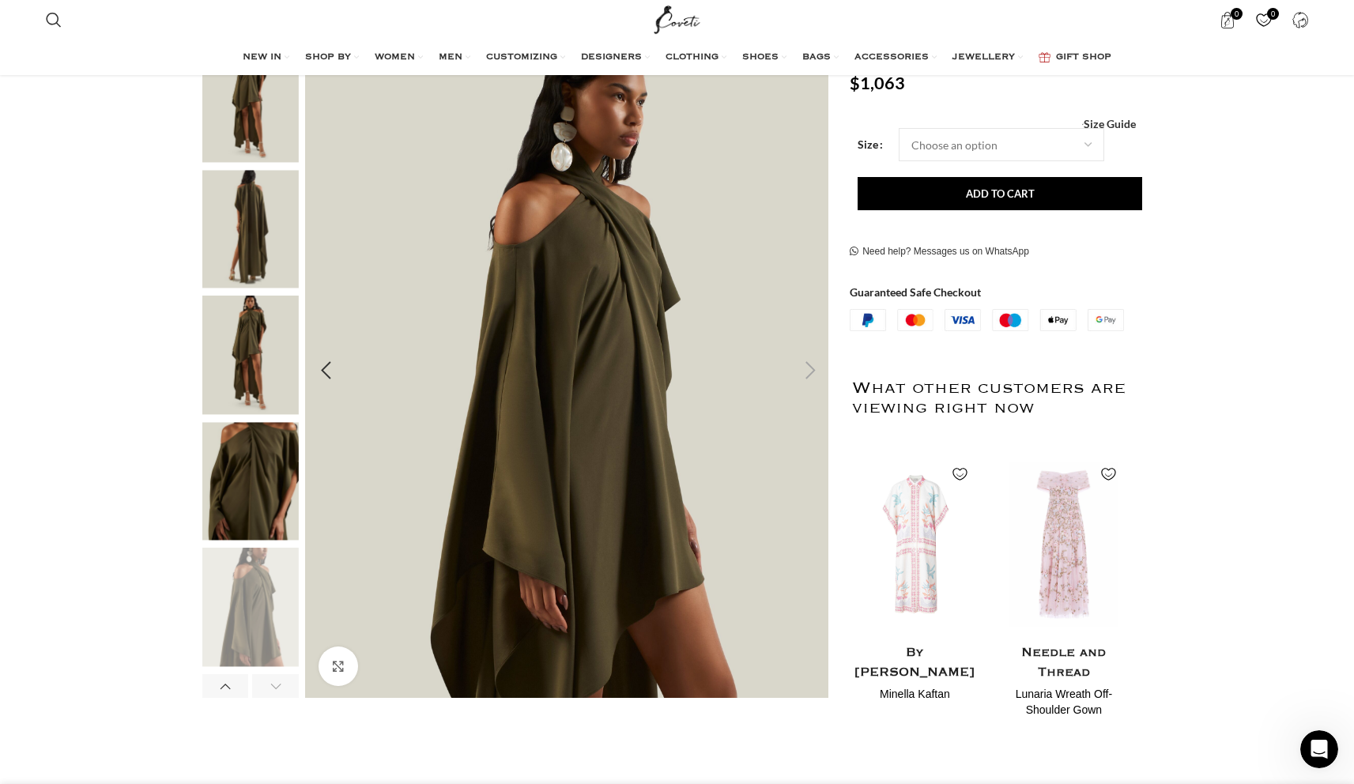
scroll to position [286, 0]
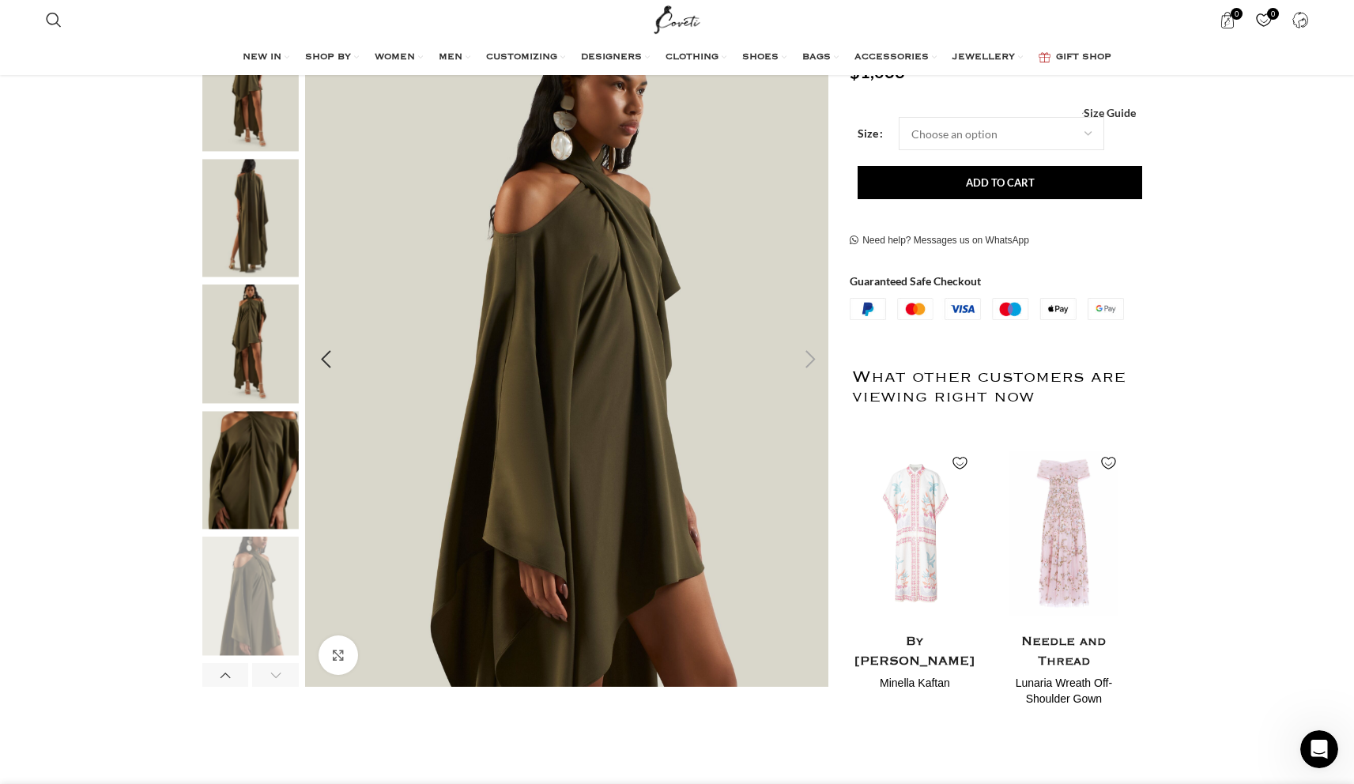
click at [809, 356] on div "Next slide" at bounding box center [810, 360] width 40 height 40
click at [334, 360] on div "Previous slide" at bounding box center [327, 360] width 40 height 40
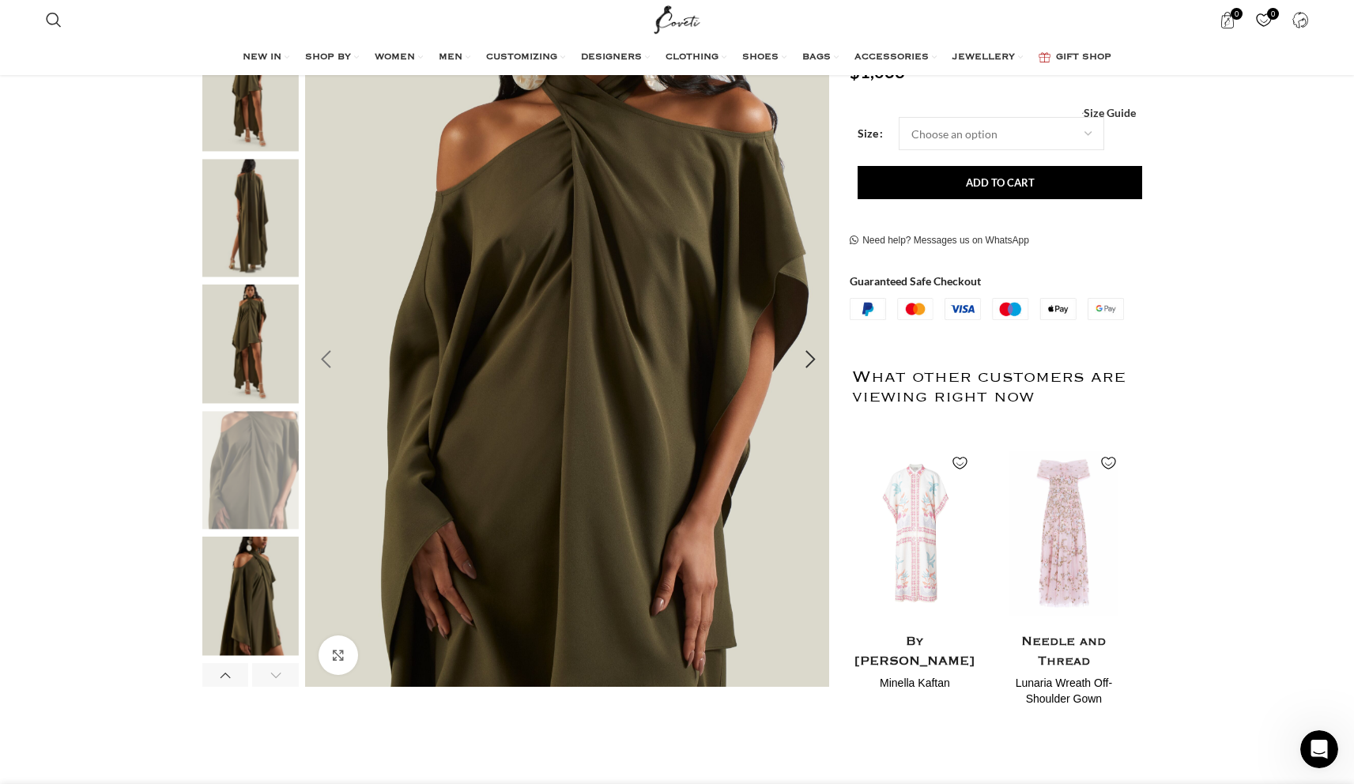
click at [334, 360] on div "Previous slide" at bounding box center [327, 360] width 40 height 40
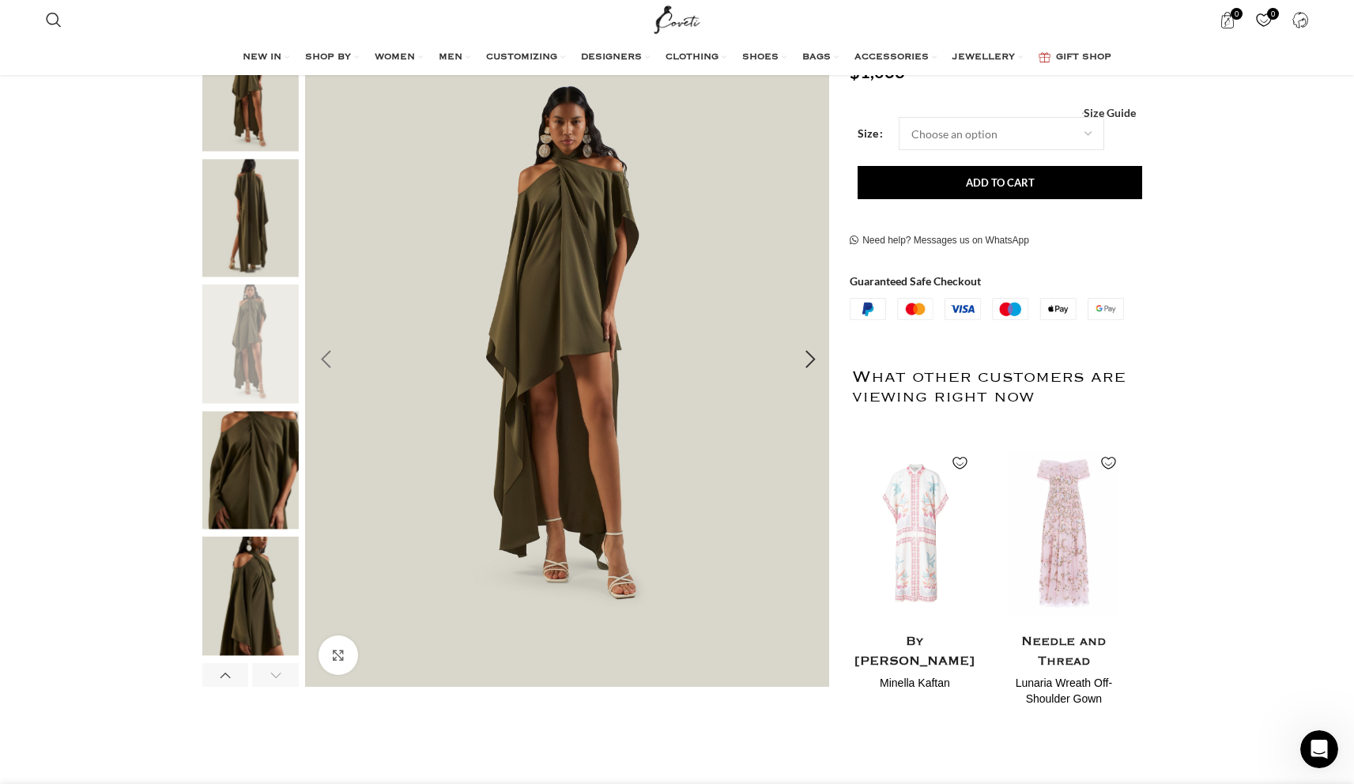
click at [334, 360] on div "Previous slide" at bounding box center [327, 360] width 40 height 40
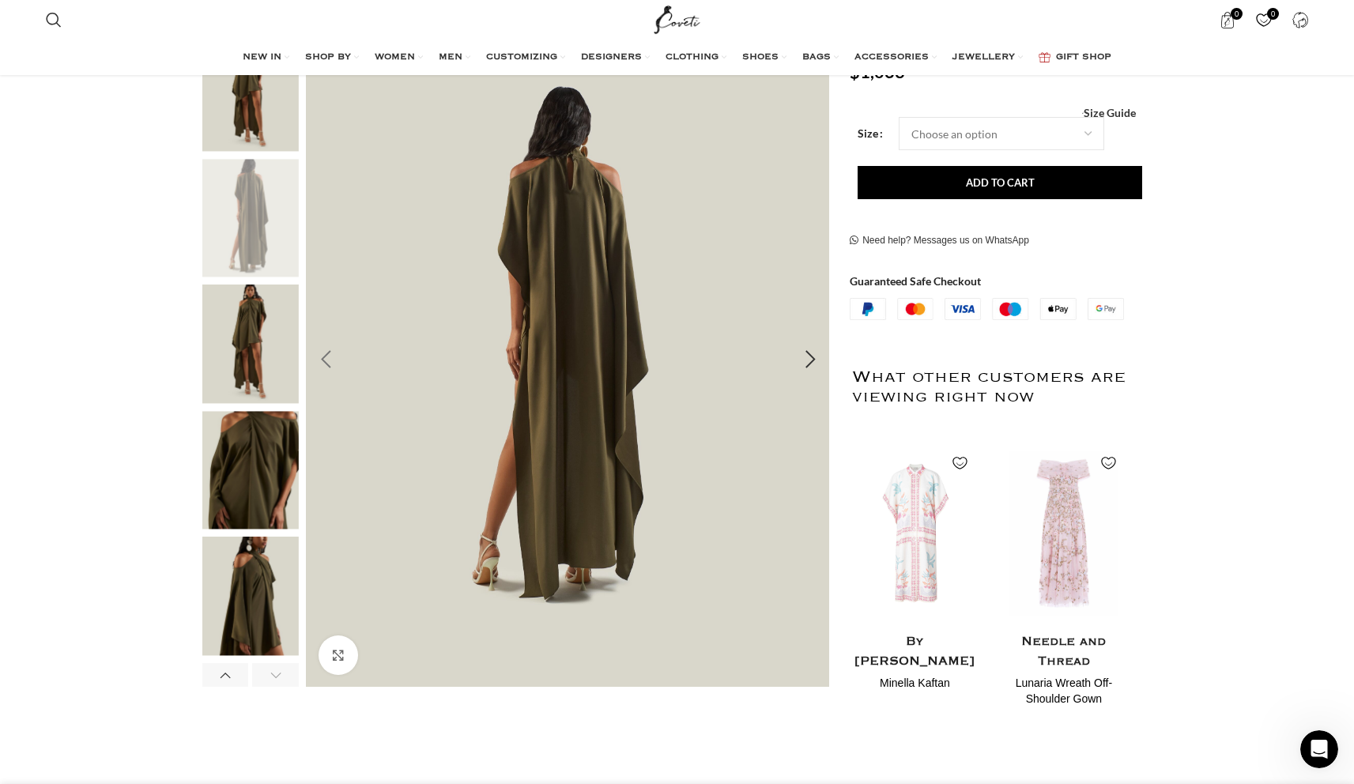
click at [334, 360] on div "Previous slide" at bounding box center [327, 360] width 40 height 40
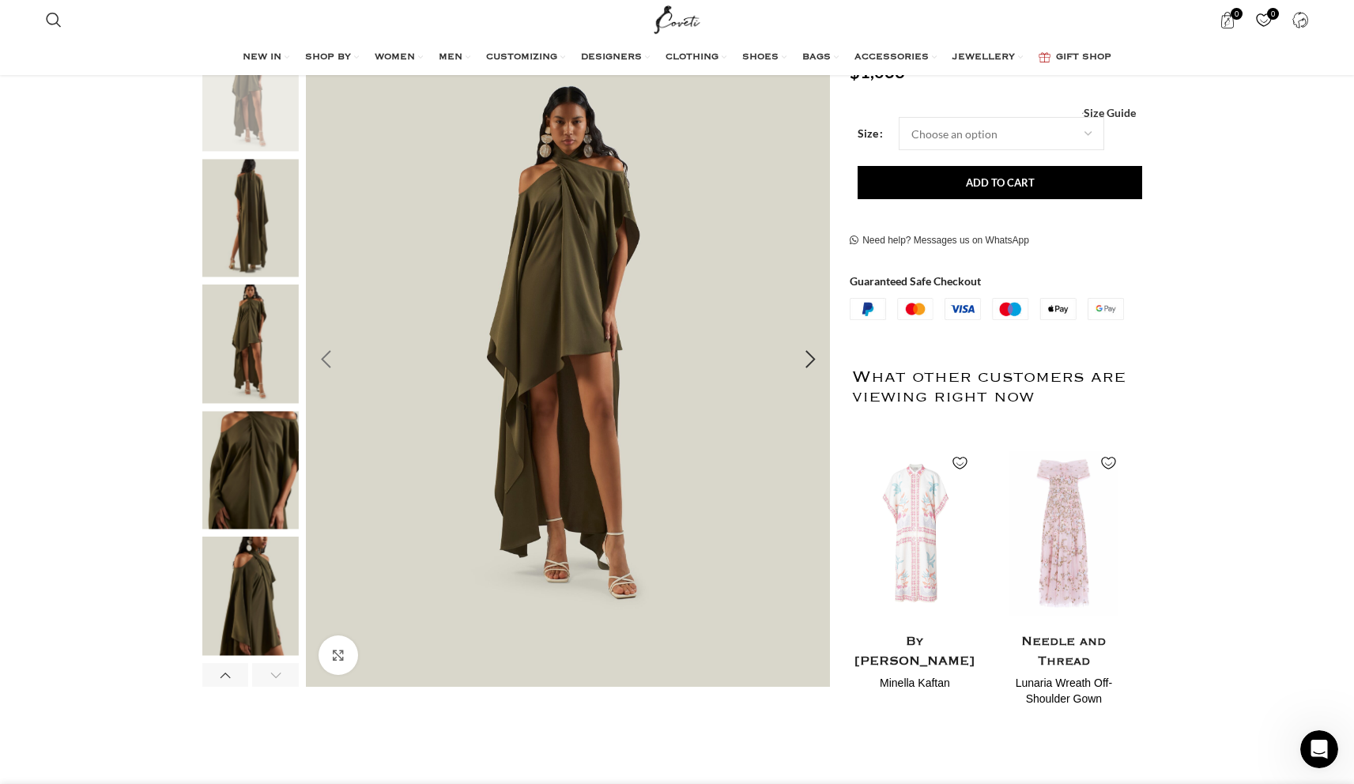
click at [334, 360] on div "Previous slide" at bounding box center [327, 360] width 40 height 40
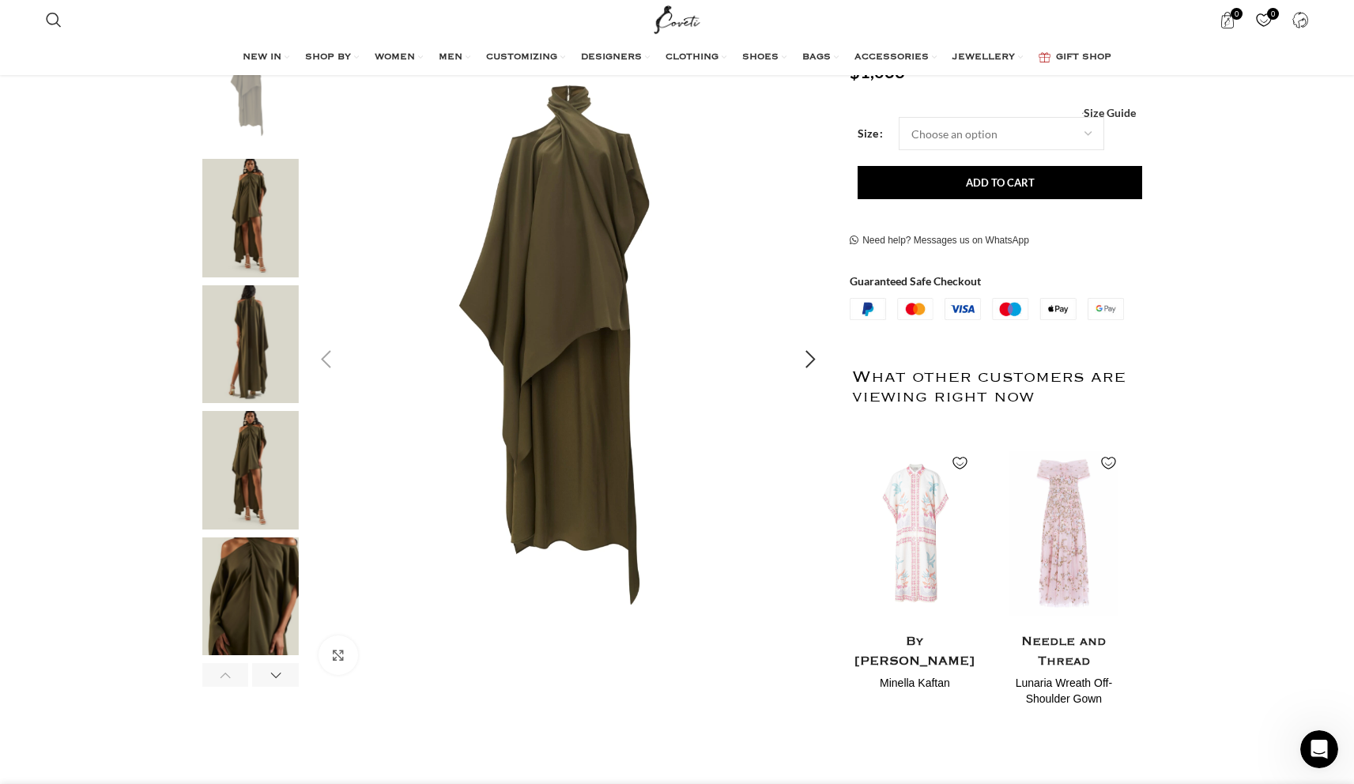
click at [334, 360] on div "Previous slide" at bounding box center [327, 360] width 40 height 40
click at [812, 360] on div "Next slide" at bounding box center [810, 360] width 40 height 40
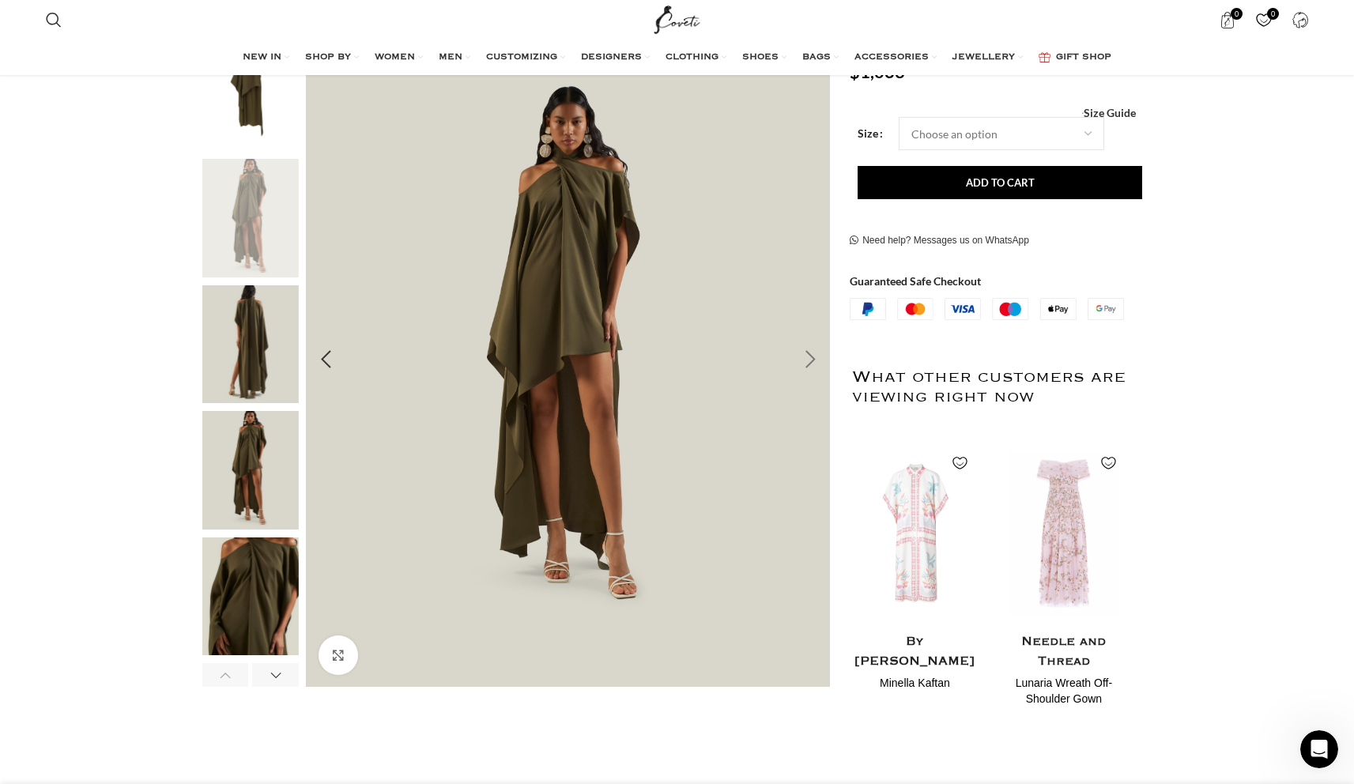
click at [812, 360] on div "Next slide" at bounding box center [810, 360] width 40 height 40
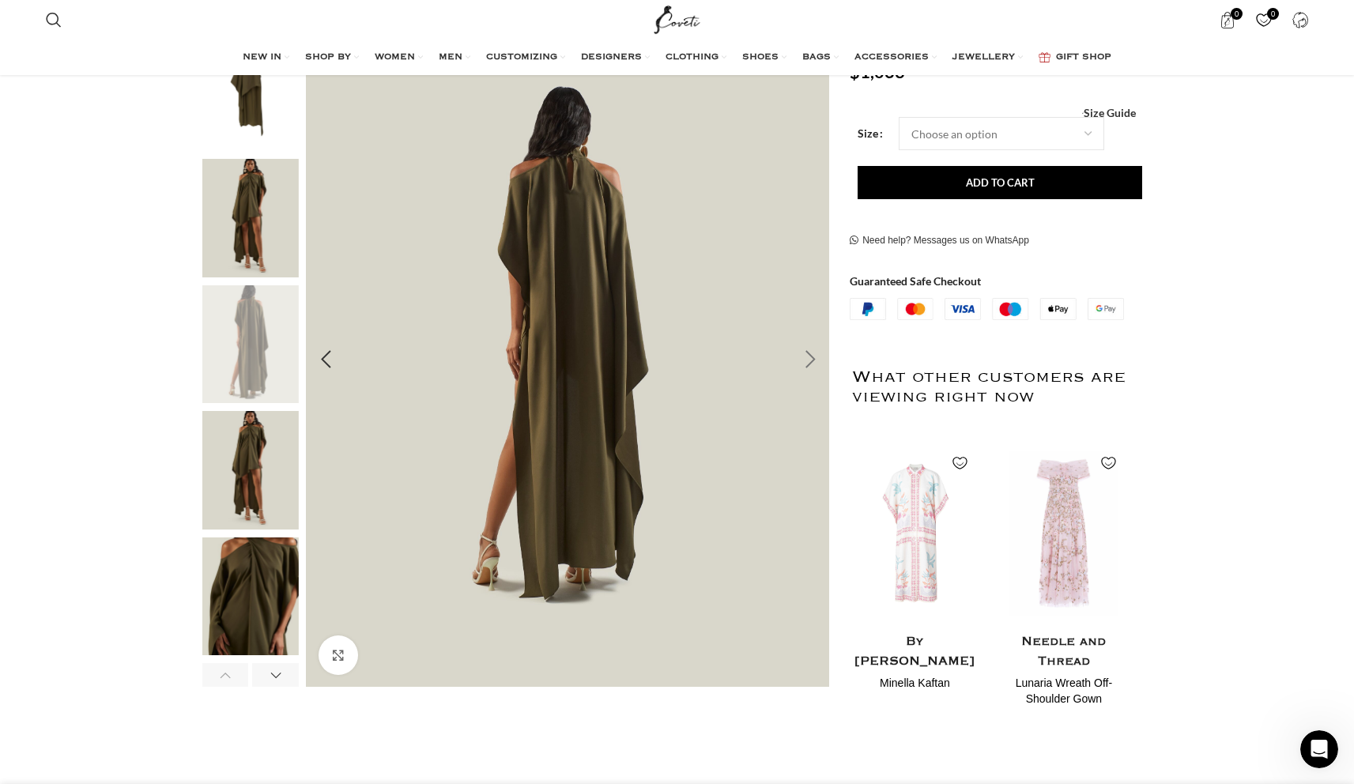
click at [812, 360] on div "Next slide" at bounding box center [810, 360] width 40 height 40
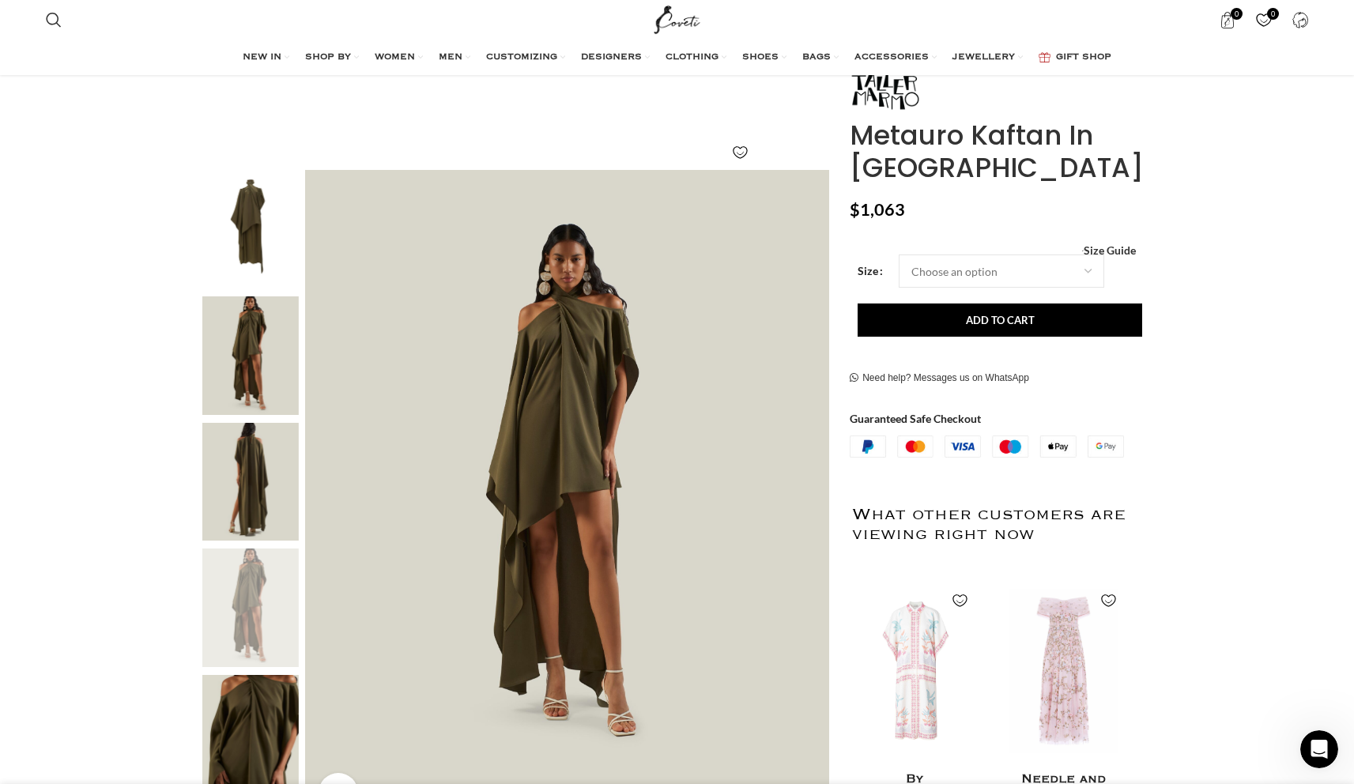
scroll to position [0, 0]
